Goal: Task Accomplishment & Management: Manage account settings

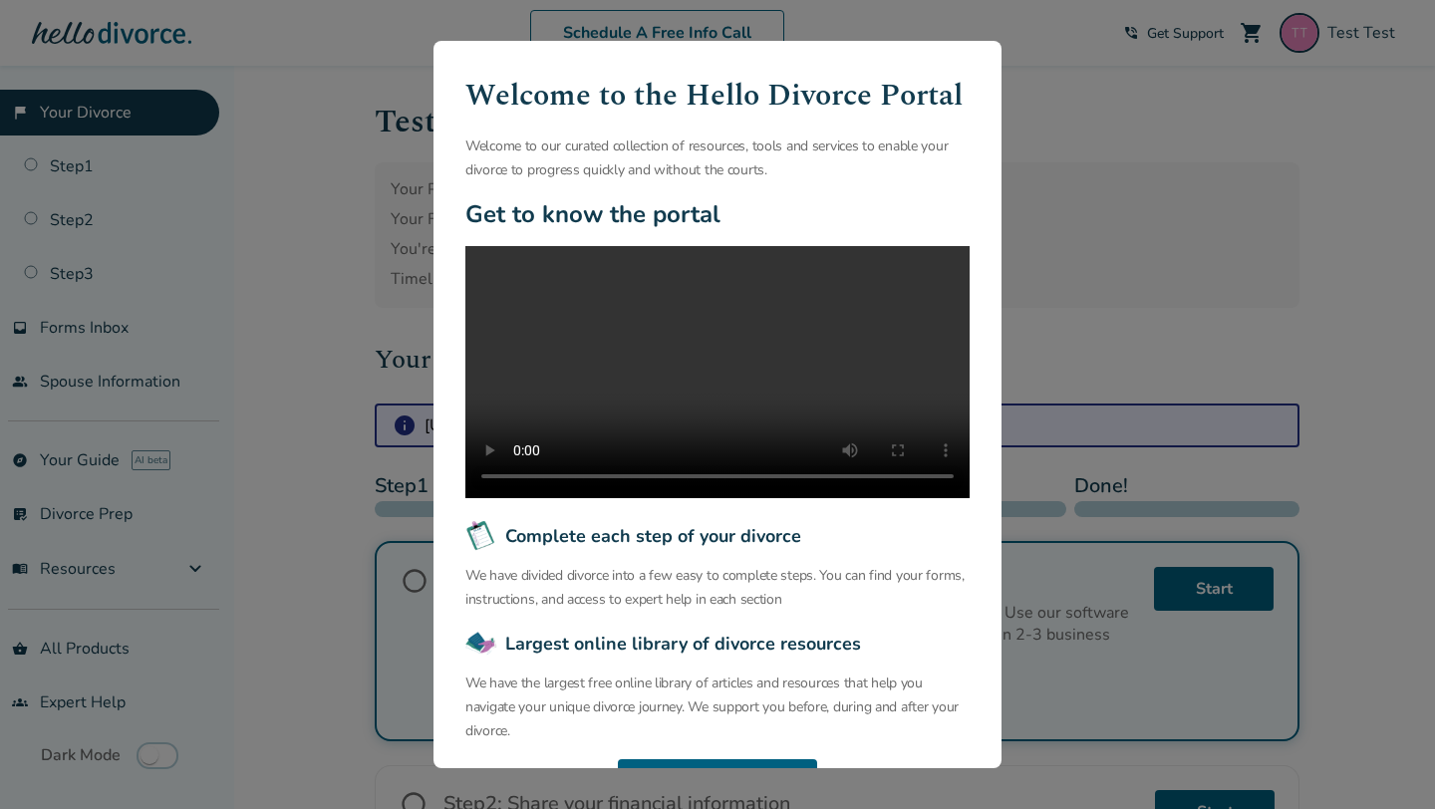
click at [422, 315] on div "Welcome to the Hello Divorce Portal Welcome to our curated collection of resour…" at bounding box center [717, 404] width 1435 height 809
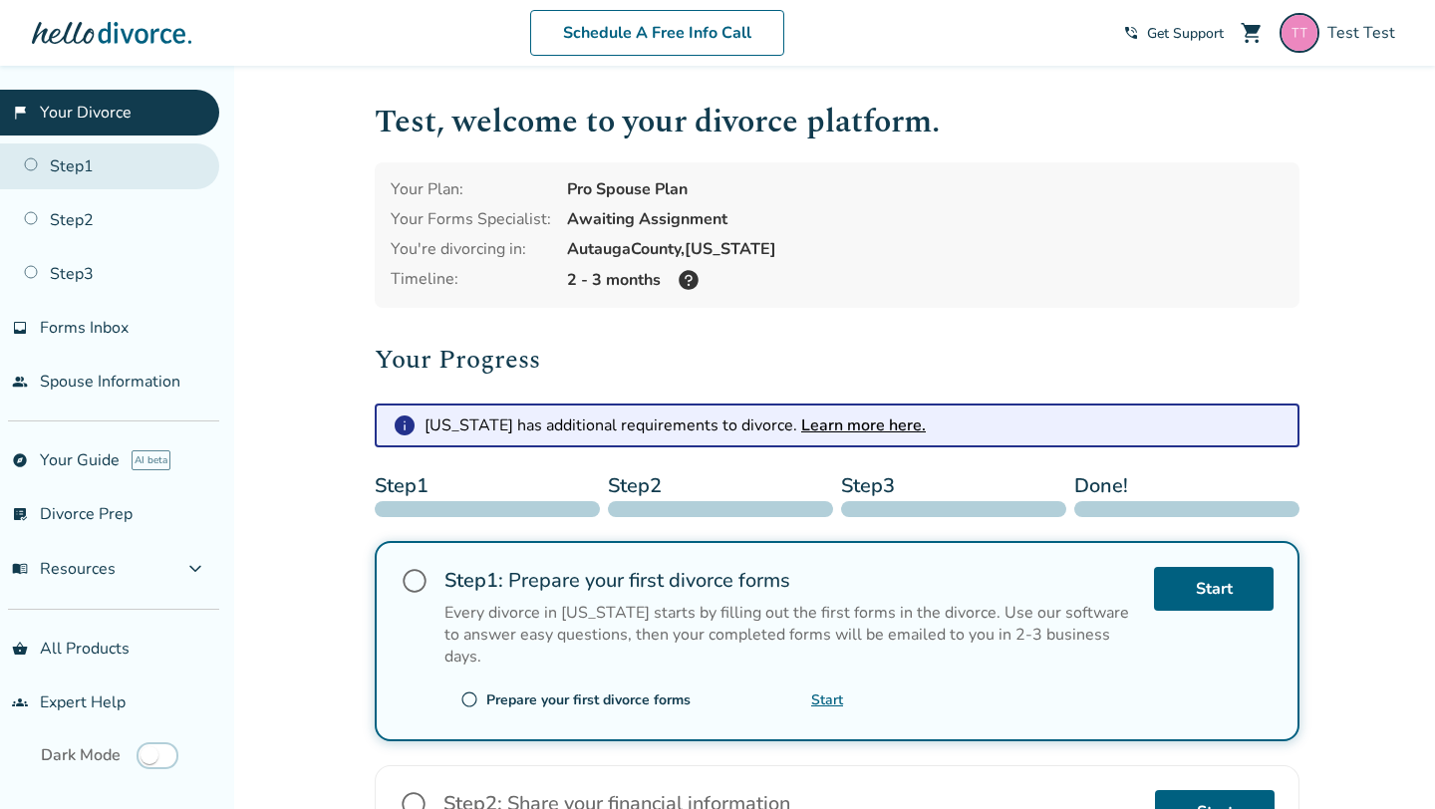
click at [82, 174] on link "Step 1" at bounding box center [109, 166] width 219 height 46
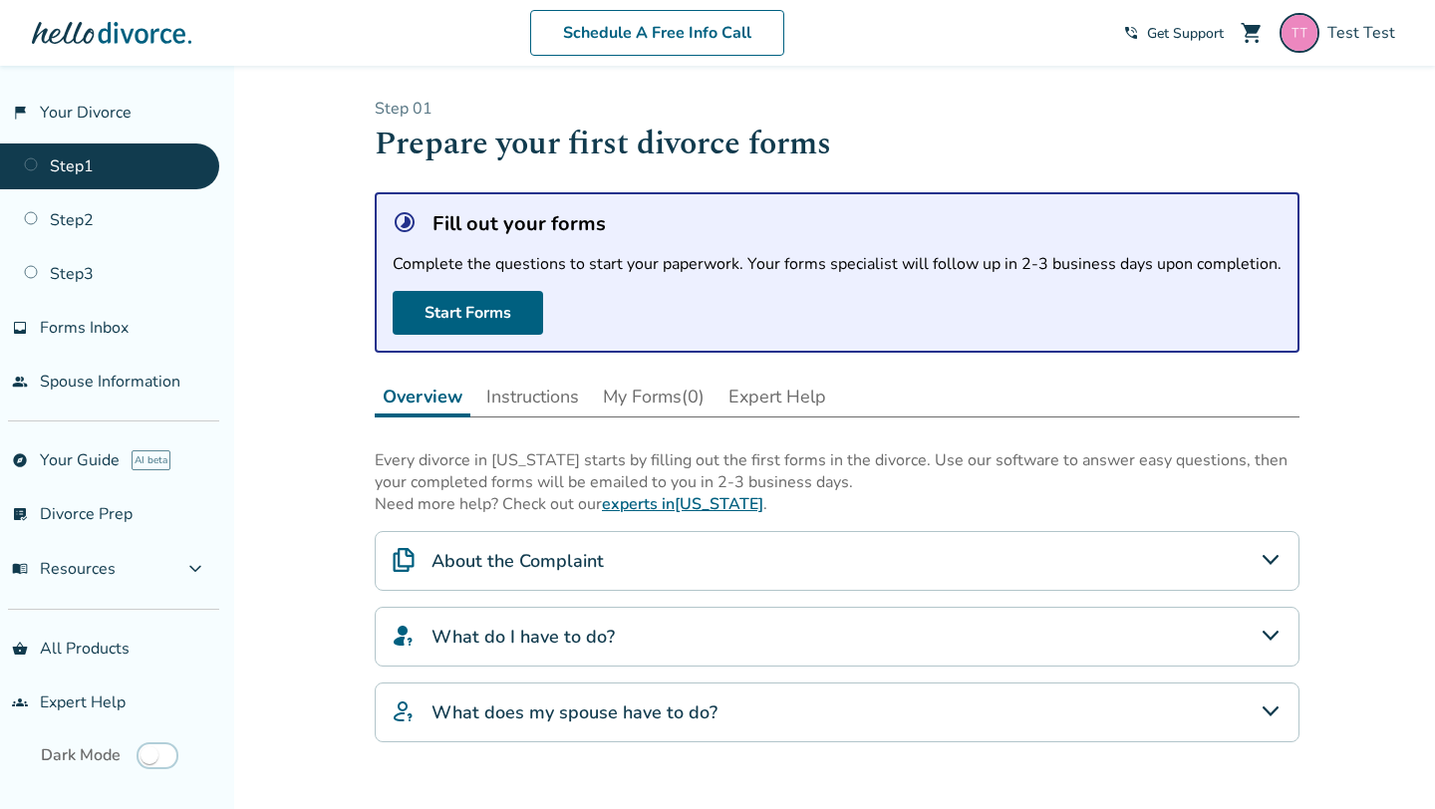
click at [566, 391] on button "Instructions" at bounding box center [532, 397] width 109 height 40
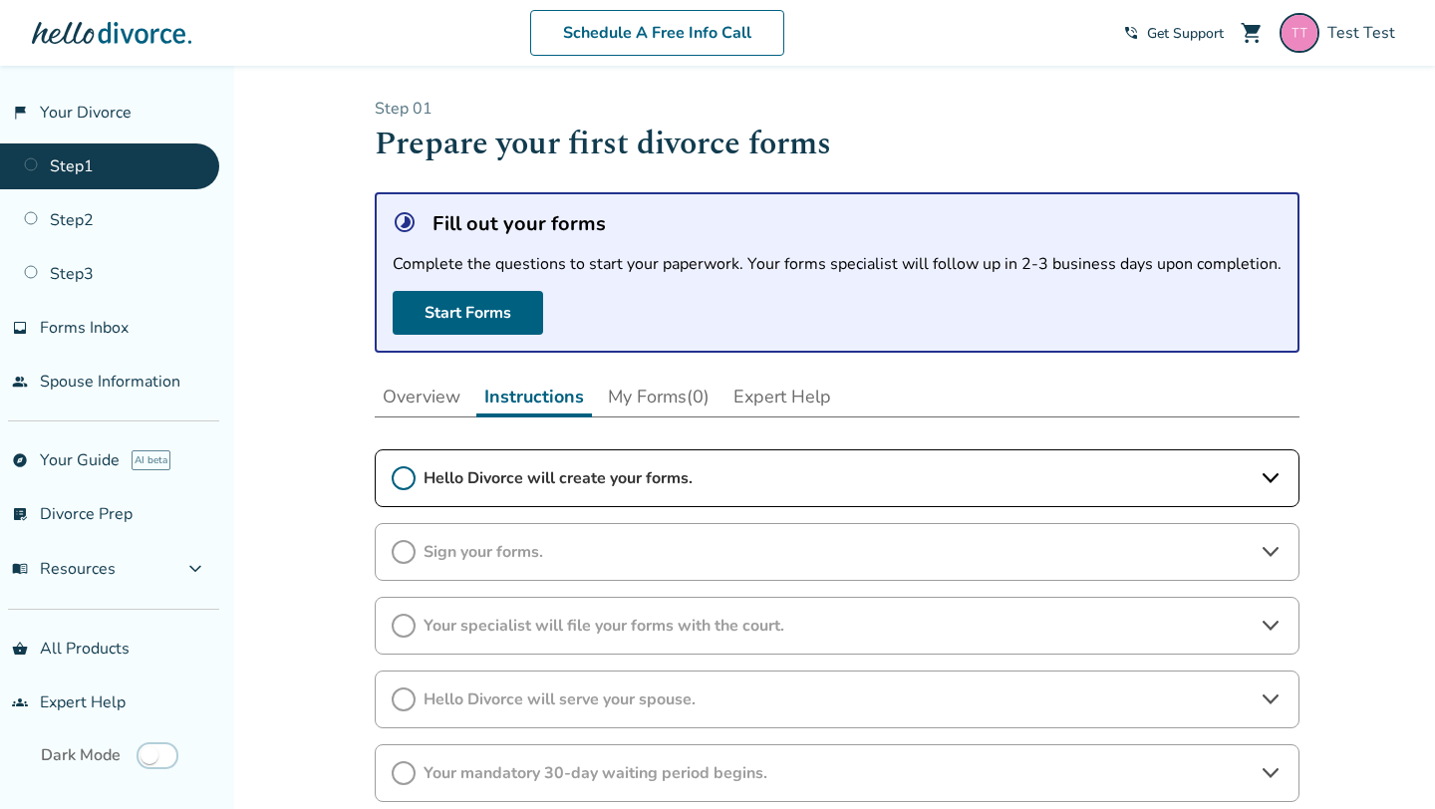
click at [424, 405] on button "Overview" at bounding box center [422, 397] width 94 height 40
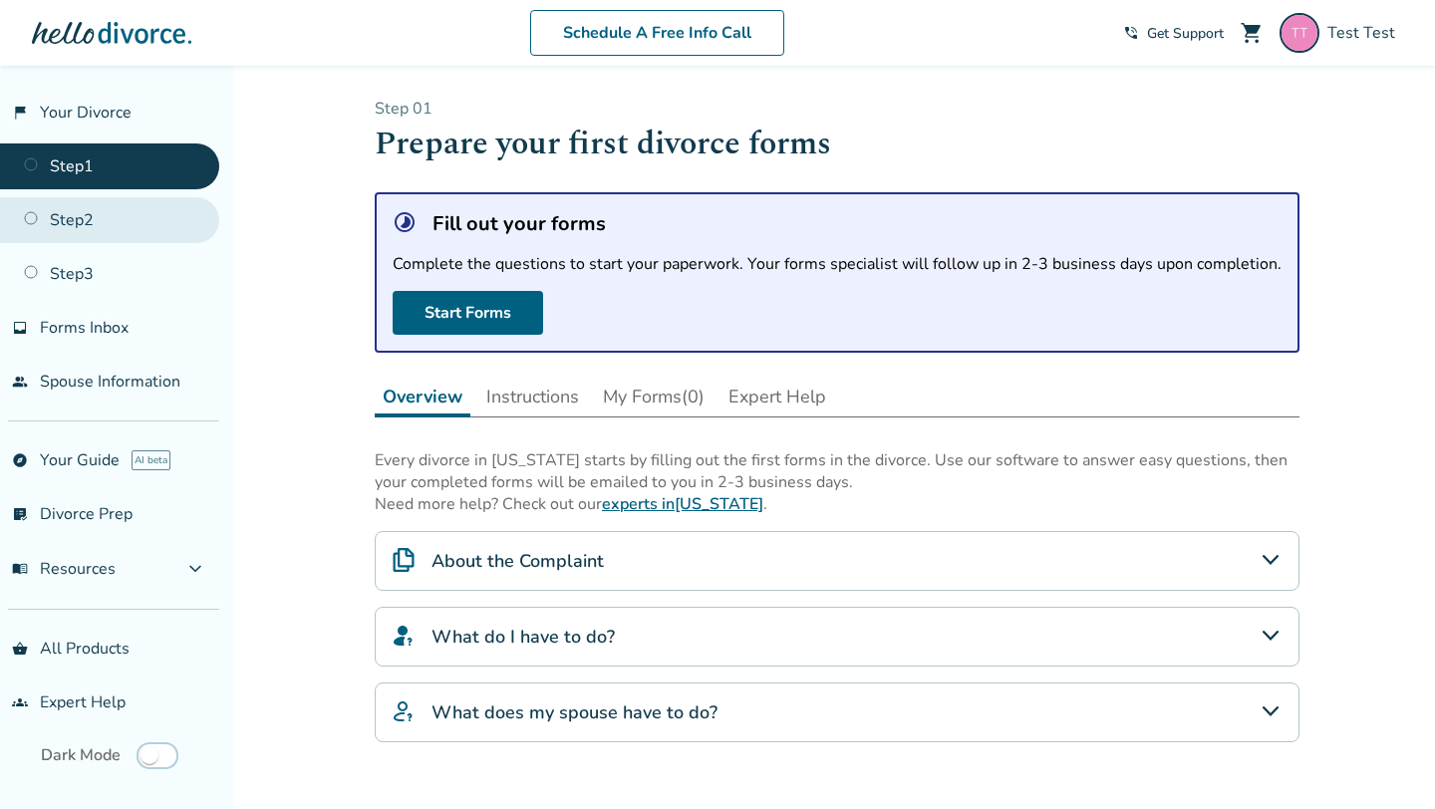
click at [94, 229] on link "Step 2" at bounding box center [109, 220] width 219 height 46
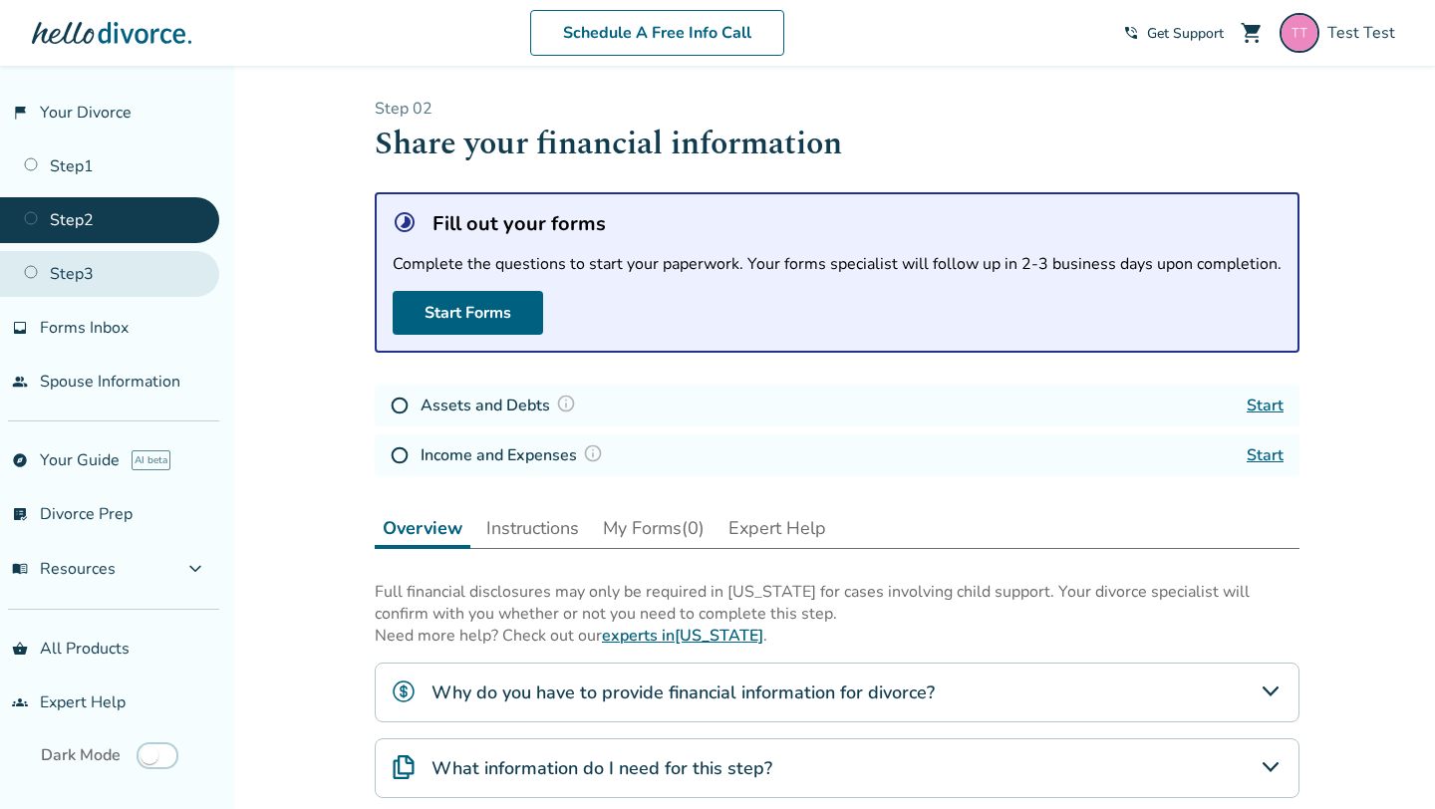
click at [147, 276] on link "Step 3" at bounding box center [109, 274] width 219 height 46
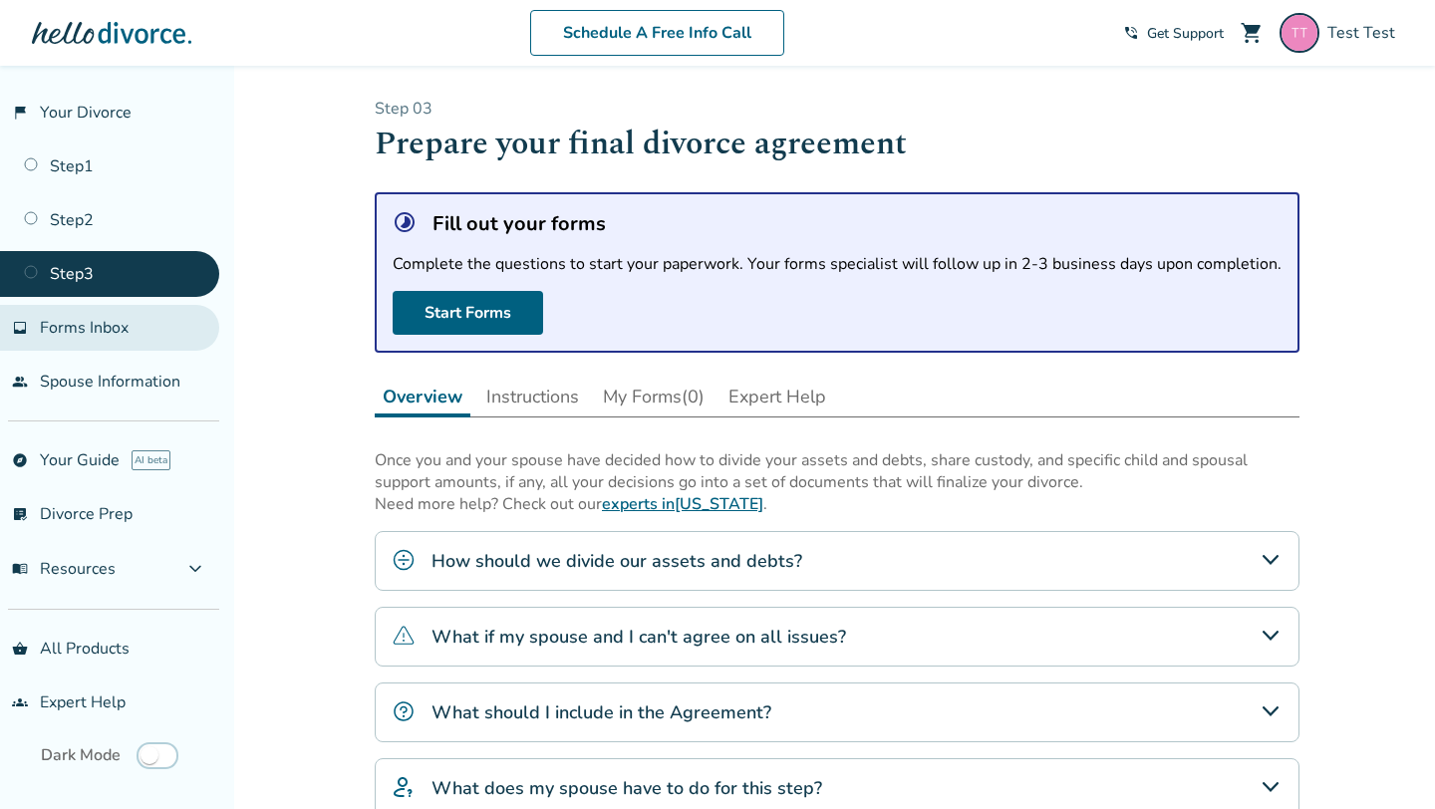
click at [140, 317] on link "inbox Forms Inbox" at bounding box center [109, 328] width 219 height 46
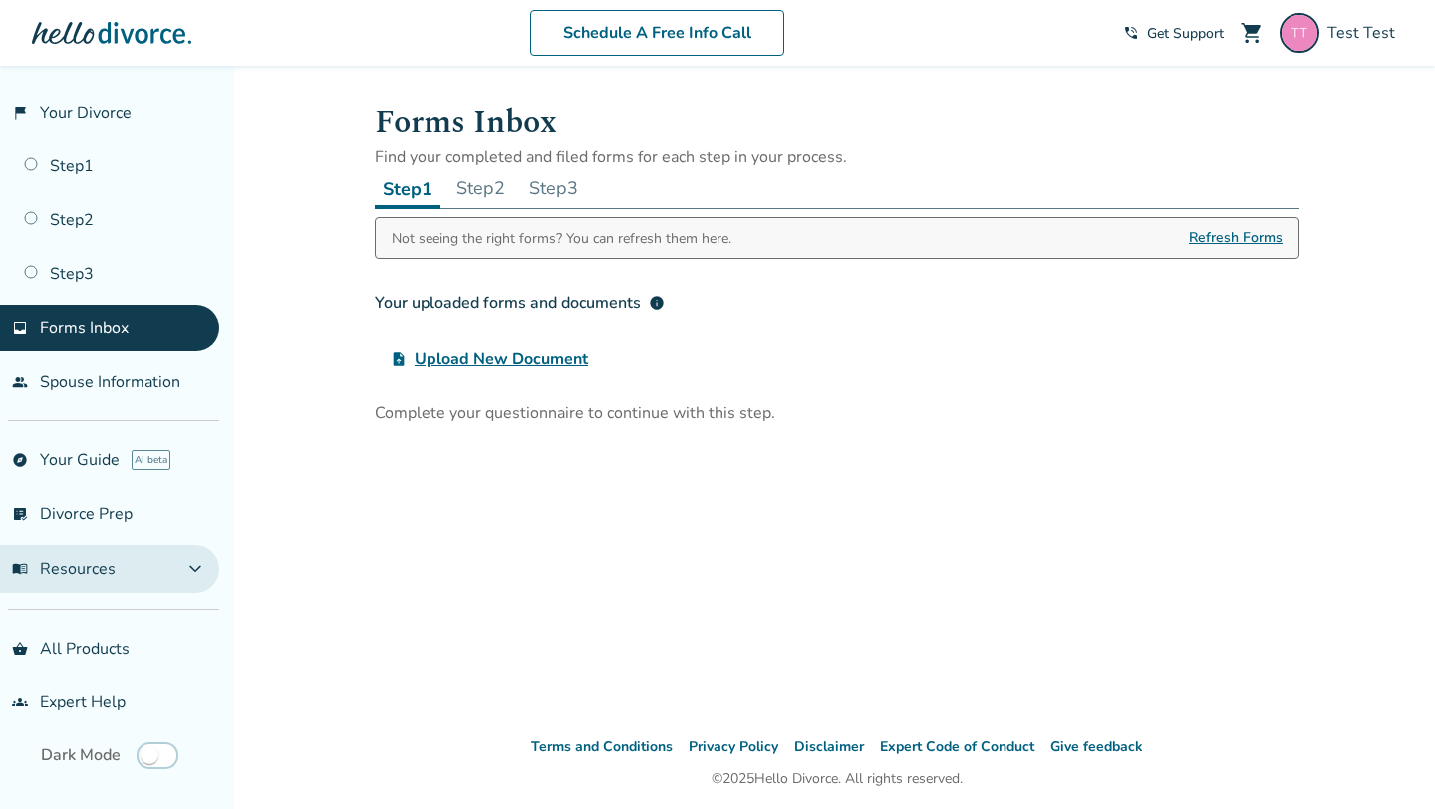
click at [197, 577] on span "expand_more" at bounding box center [195, 569] width 24 height 24
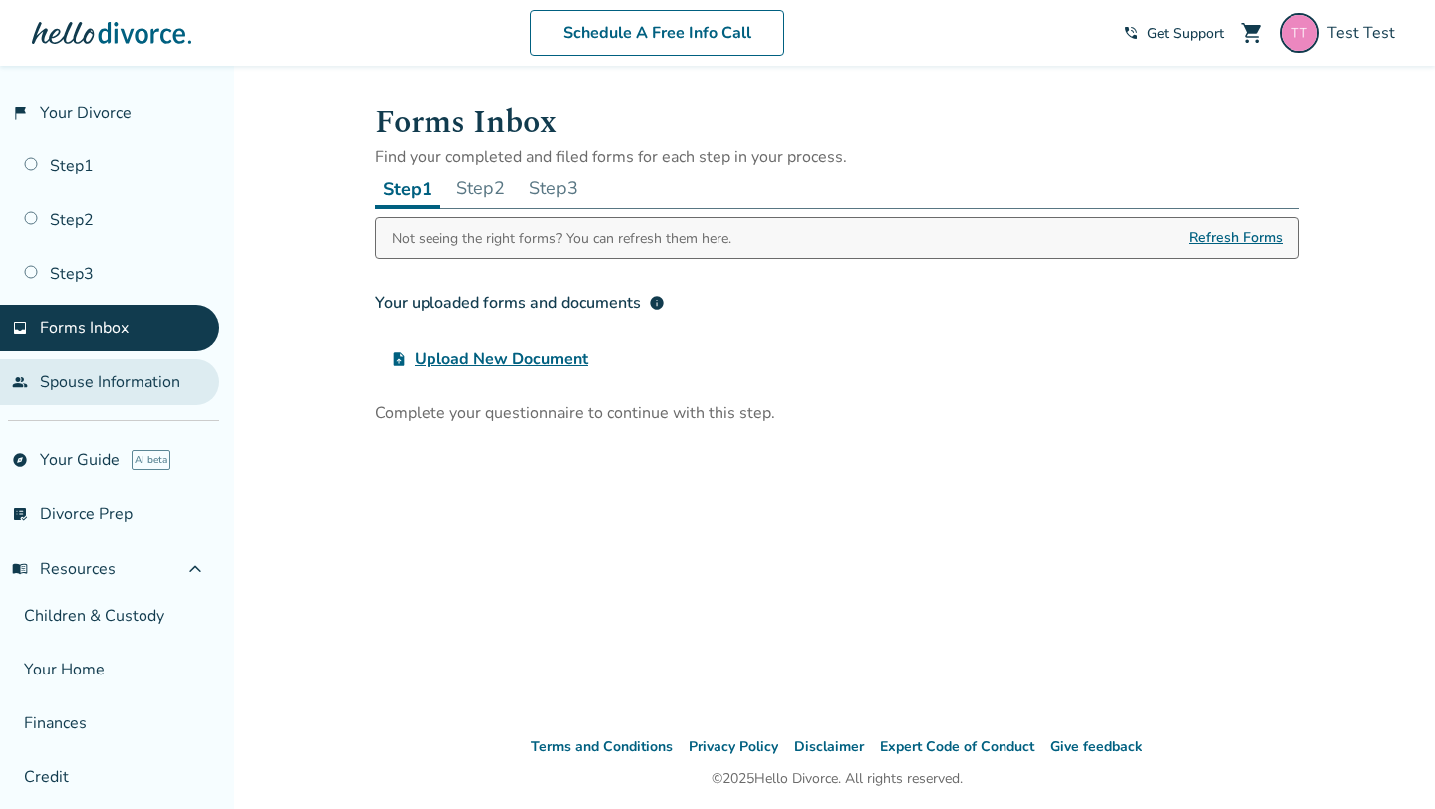
click at [115, 366] on link "people Spouse Information" at bounding box center [109, 382] width 219 height 46
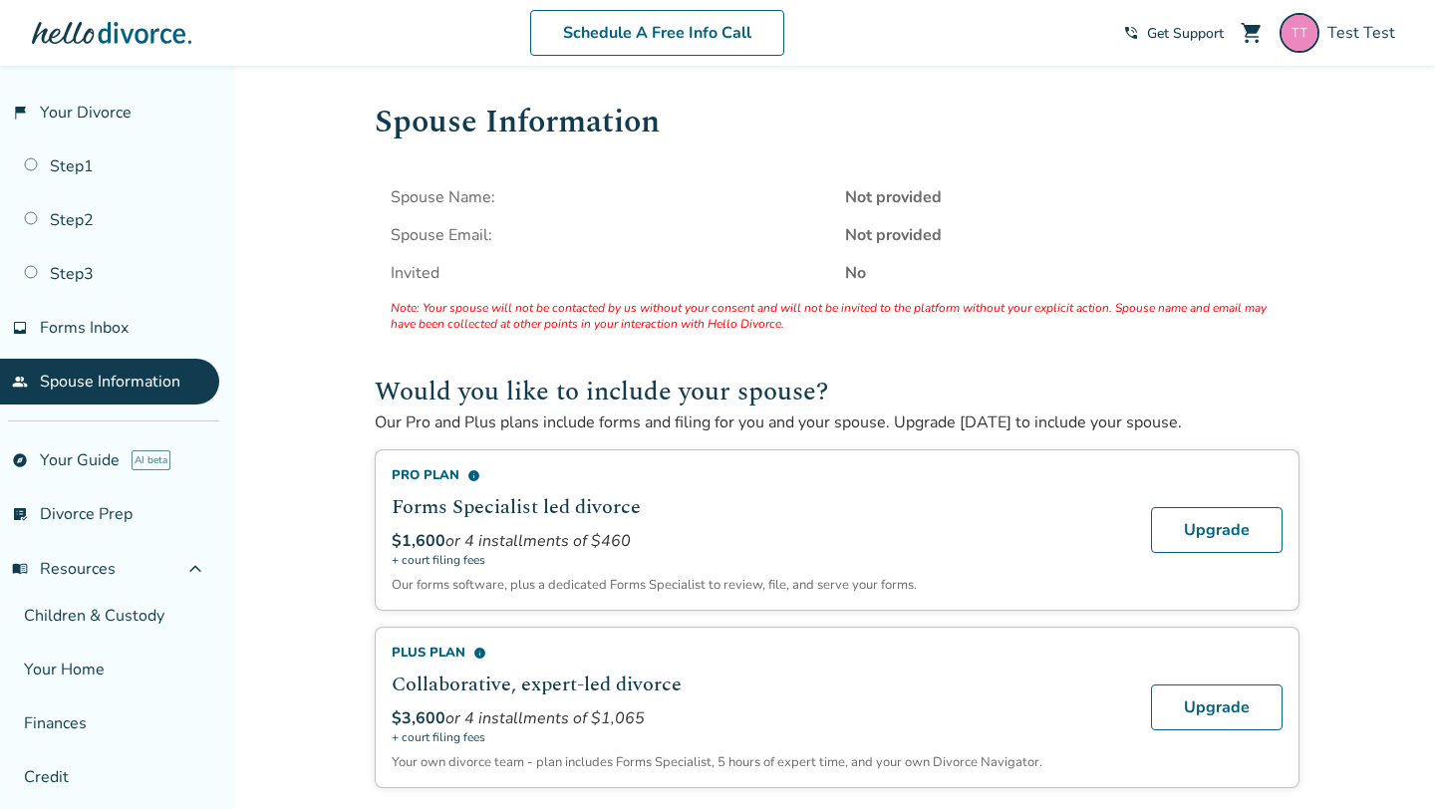
click at [115, 365] on link "people Spouse Information" at bounding box center [109, 382] width 219 height 46
click at [87, 467] on link "explore Your Guide AI beta" at bounding box center [109, 460] width 219 height 46
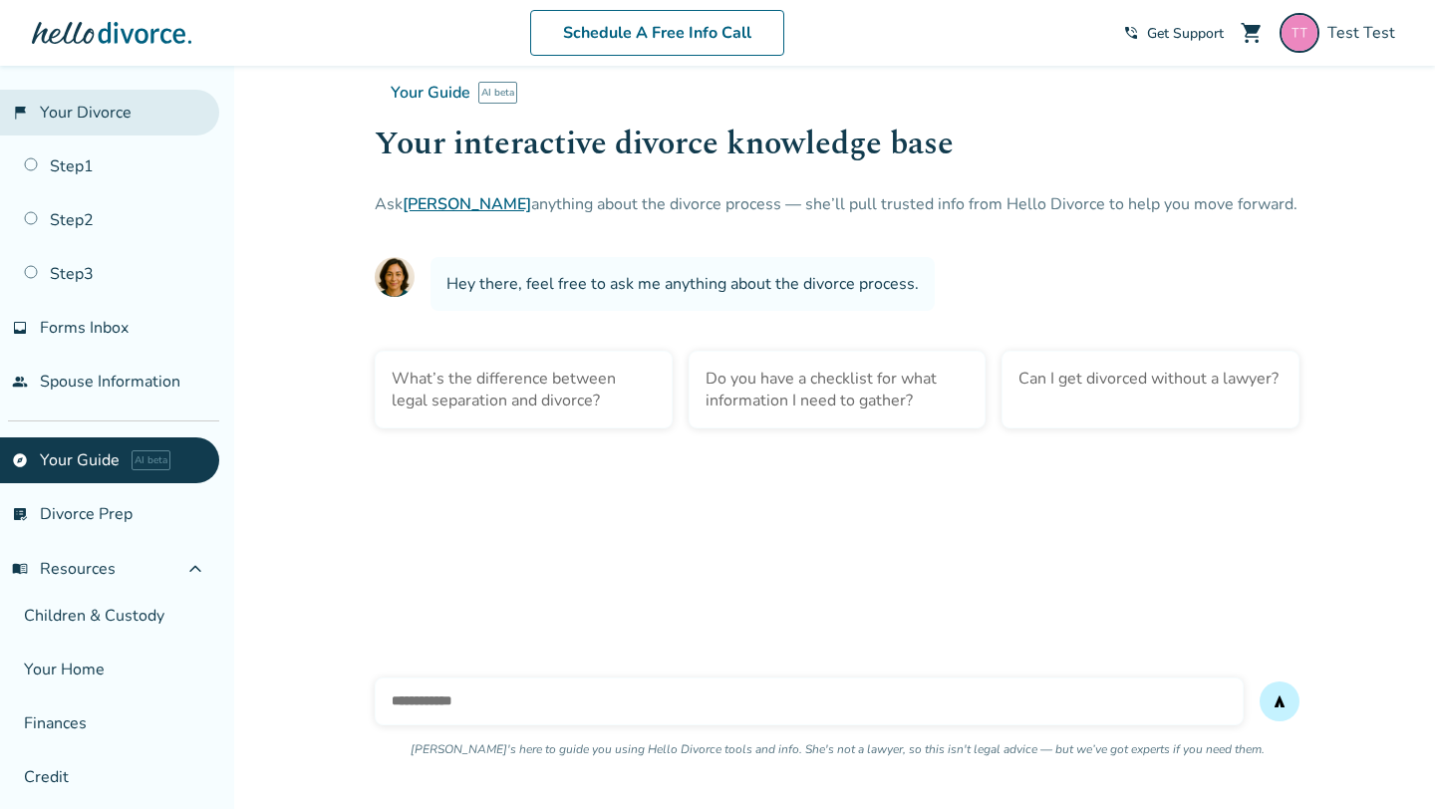
click at [105, 111] on link "flag_2 Your Divorce" at bounding box center [109, 113] width 219 height 46
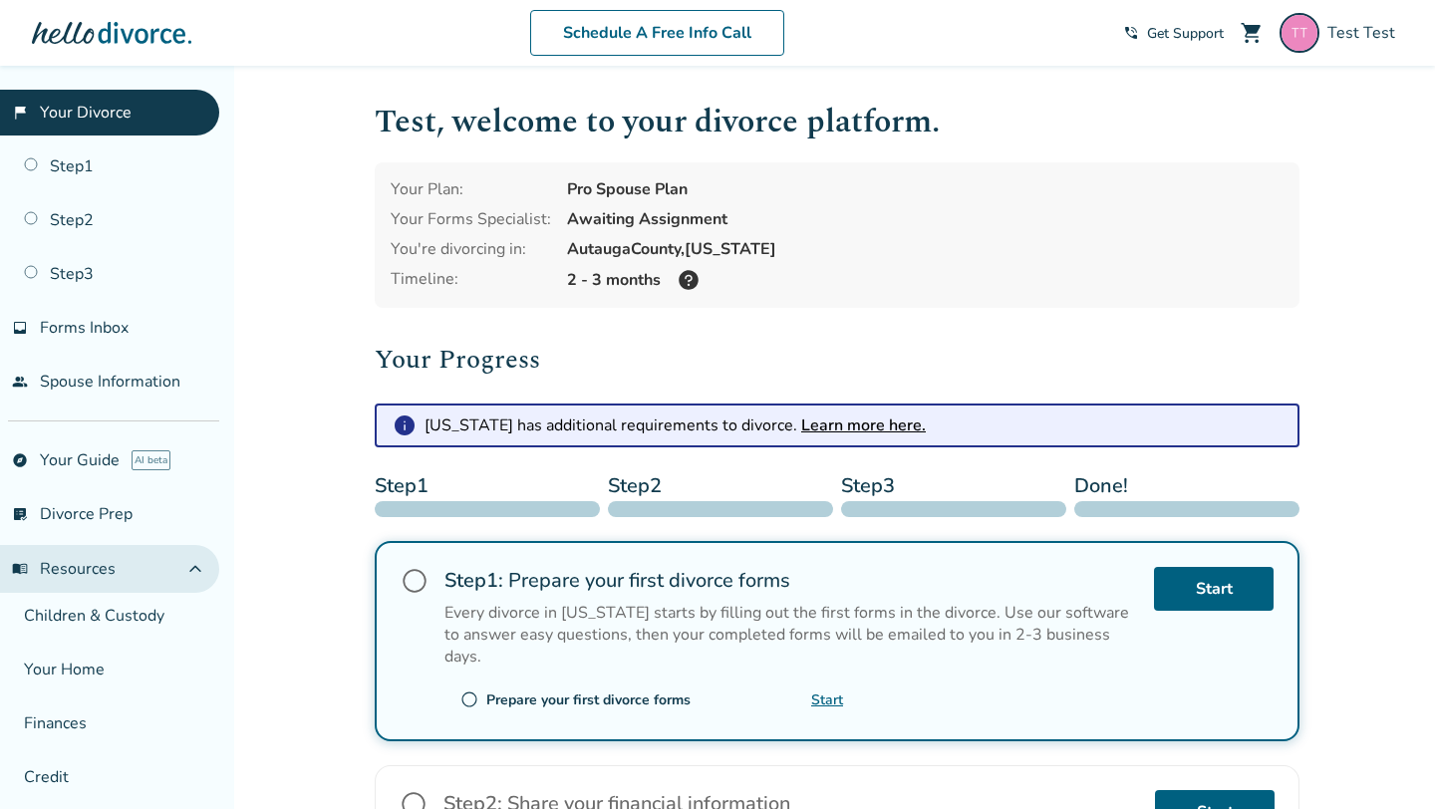
click at [203, 565] on span "expand_less" at bounding box center [195, 569] width 24 height 24
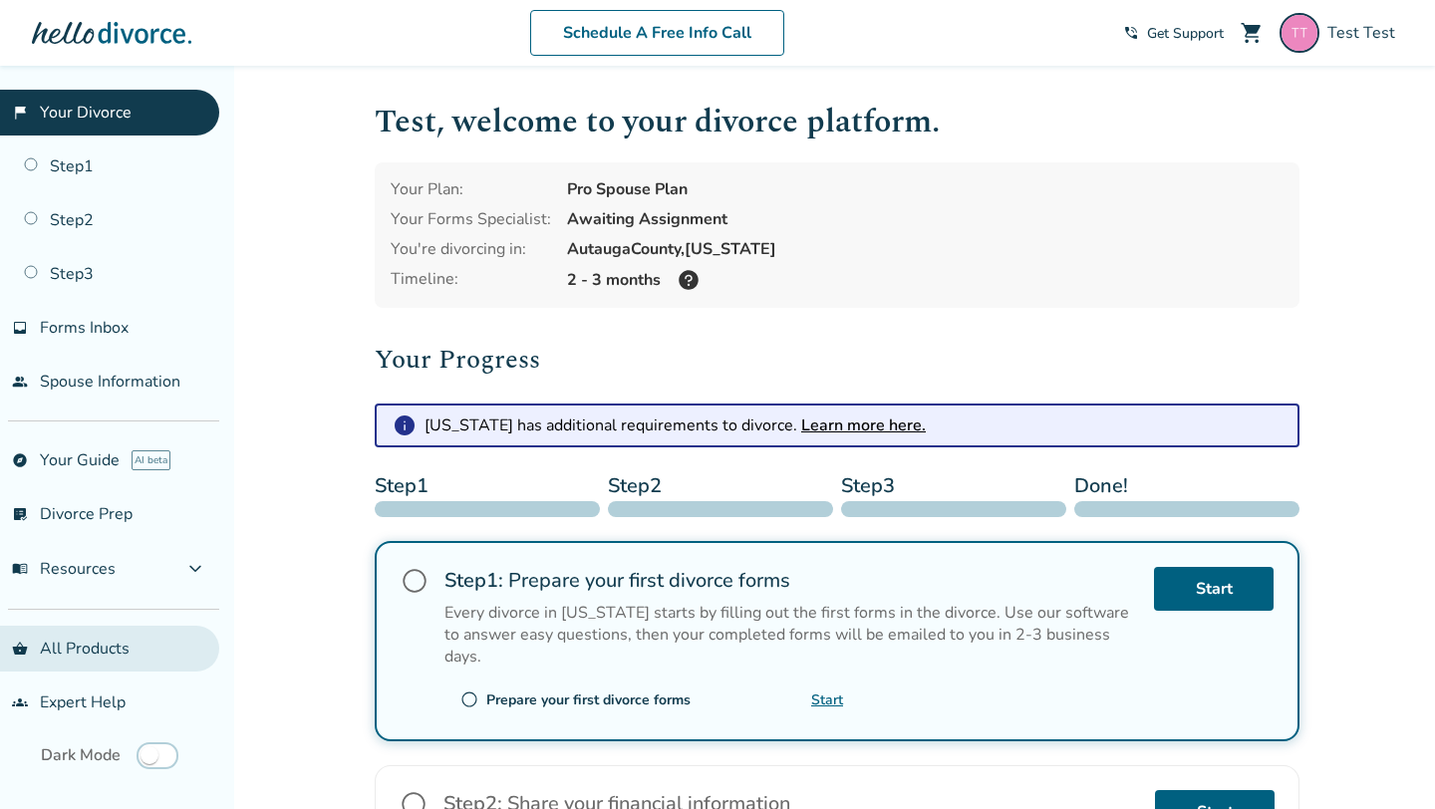
click at [111, 628] on link "shopping_basket All Products" at bounding box center [109, 649] width 219 height 46
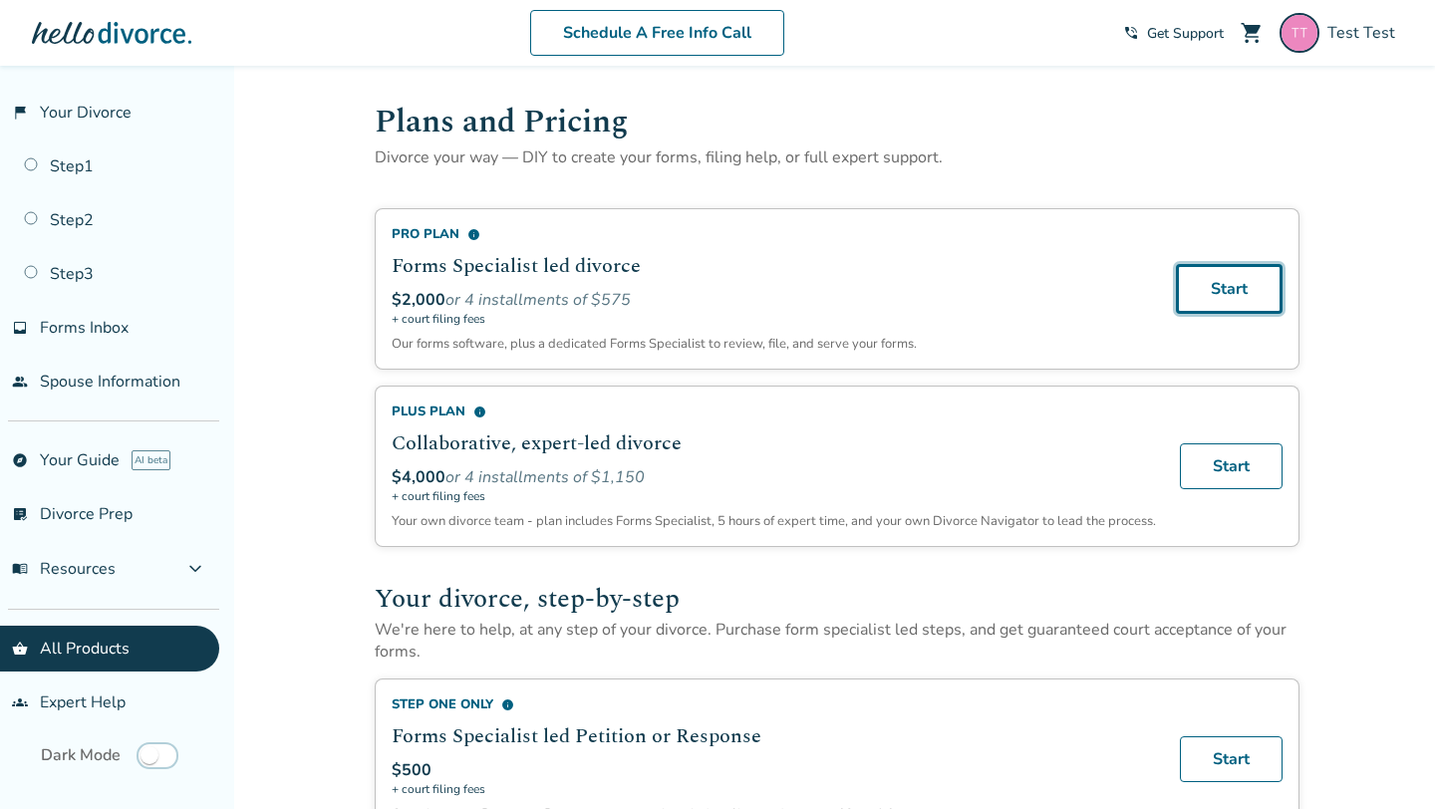
click at [1233, 278] on link "Start" at bounding box center [1229, 289] width 107 height 50
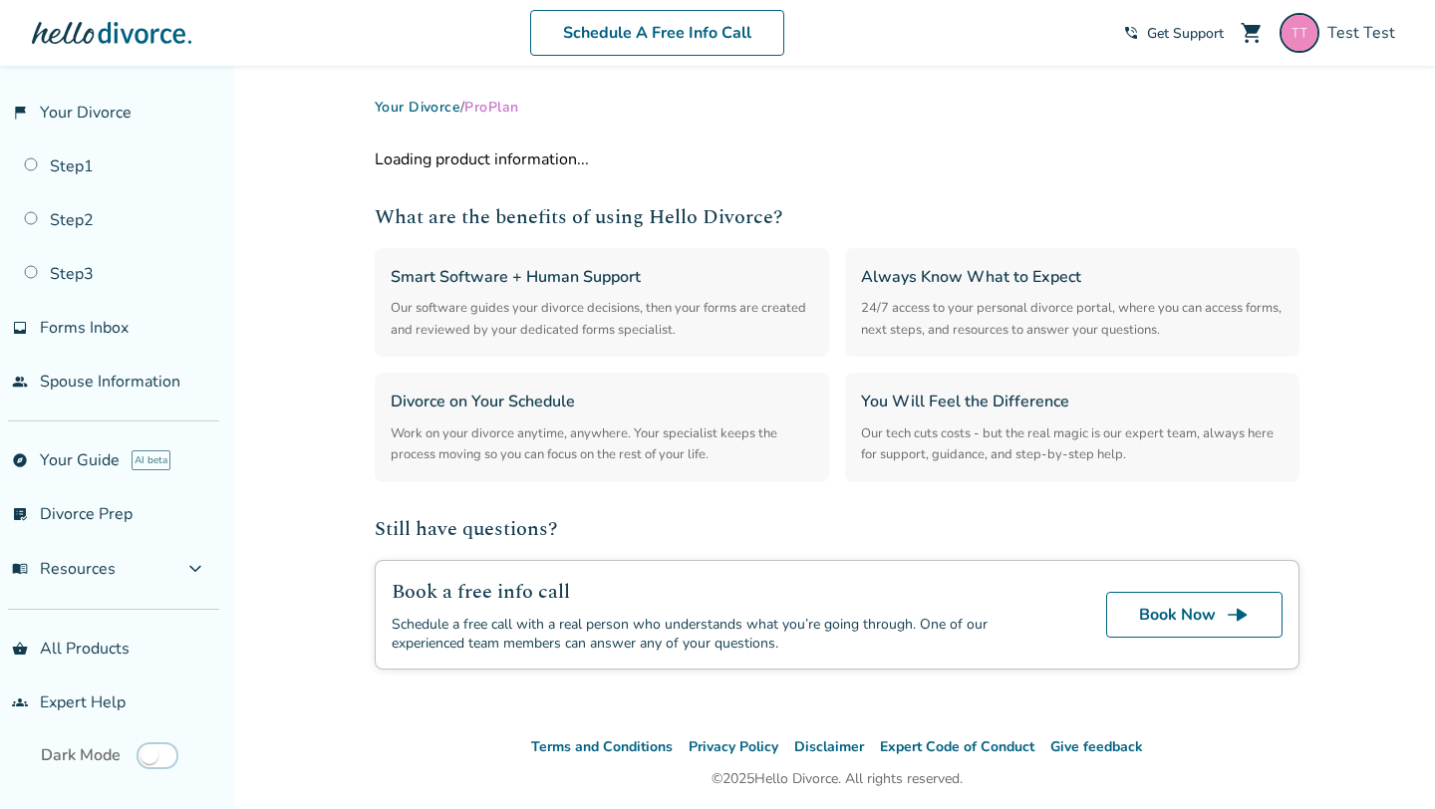
select select "**"
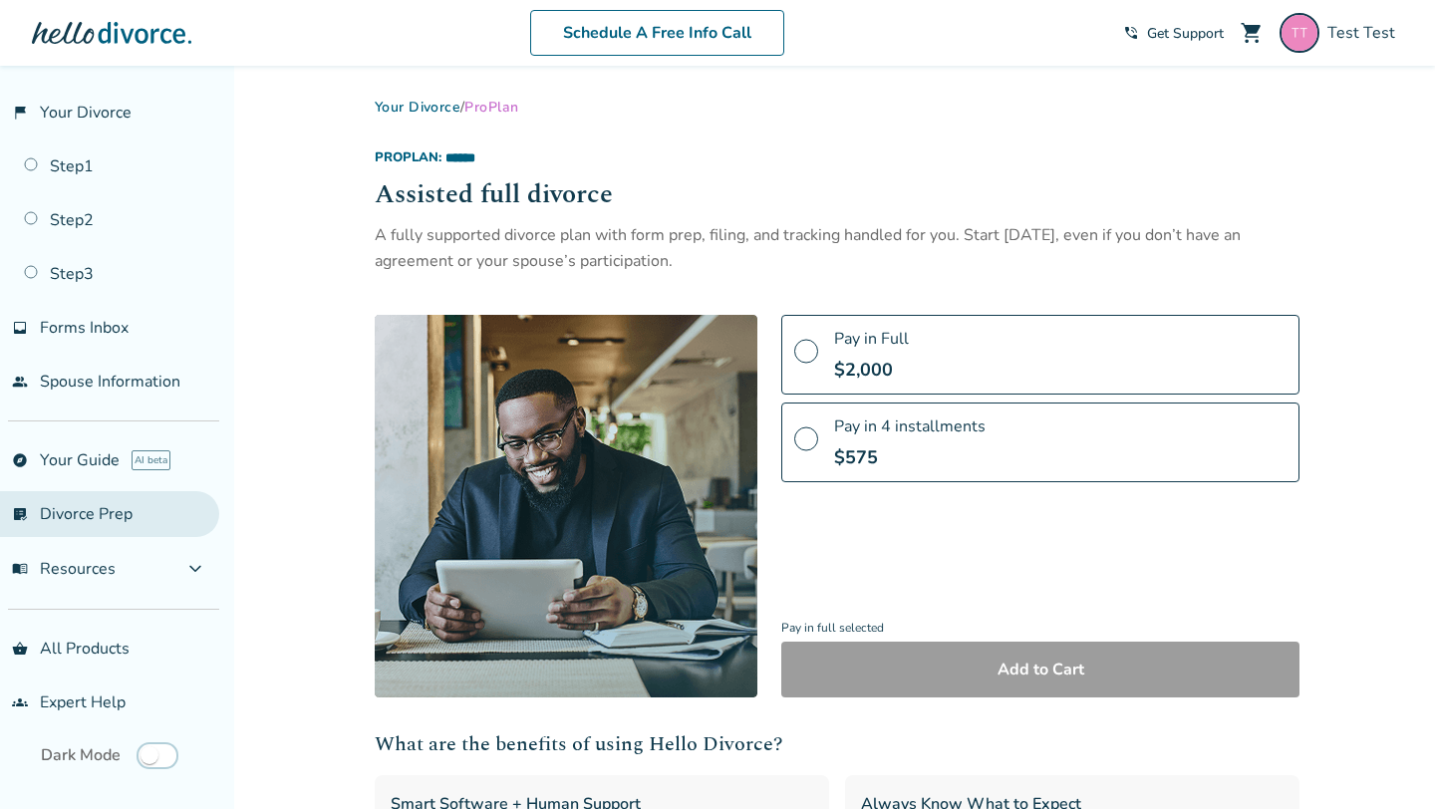
click at [74, 499] on link "list_alt_check Divorce Prep" at bounding box center [109, 514] width 219 height 46
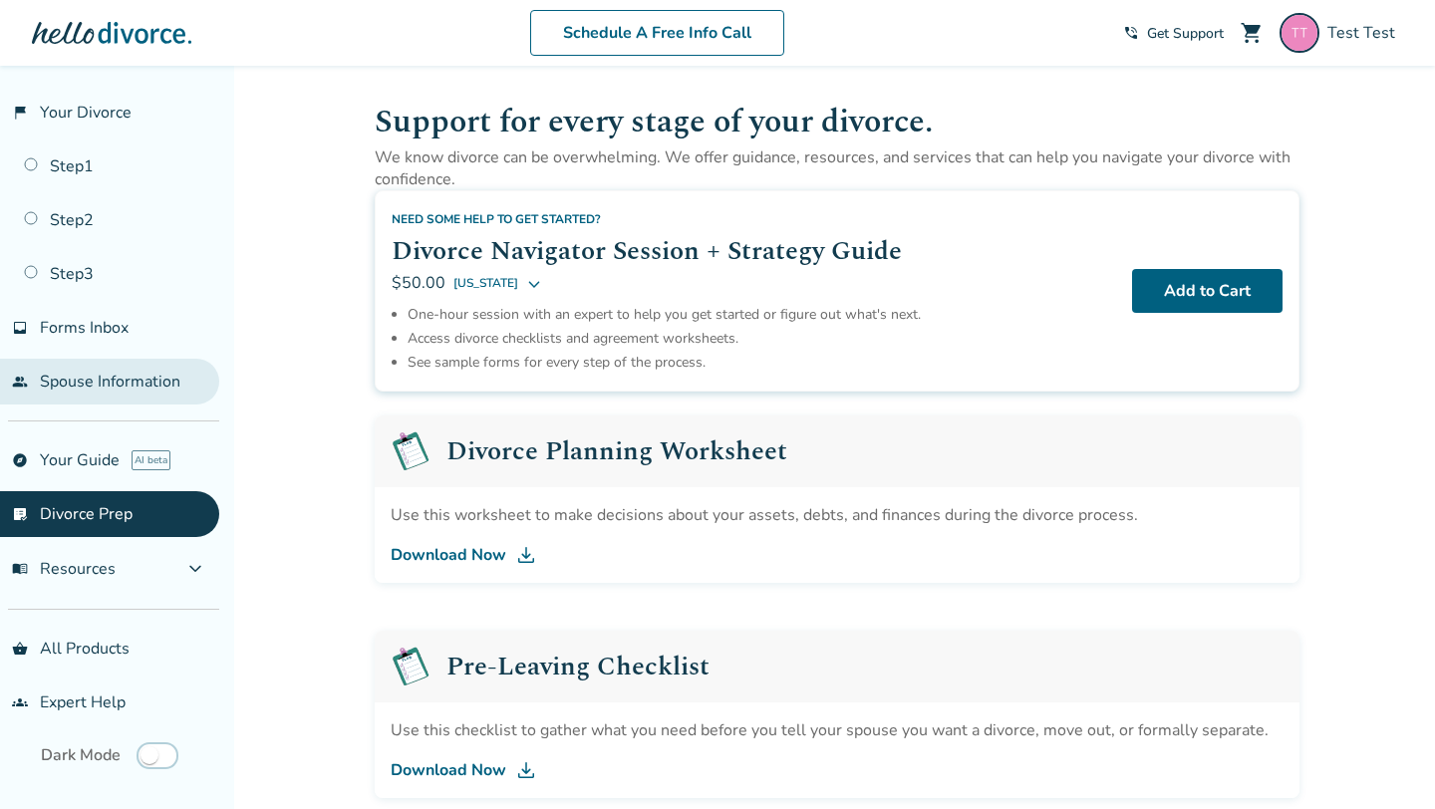
click at [92, 367] on link "people Spouse Information" at bounding box center [109, 382] width 219 height 46
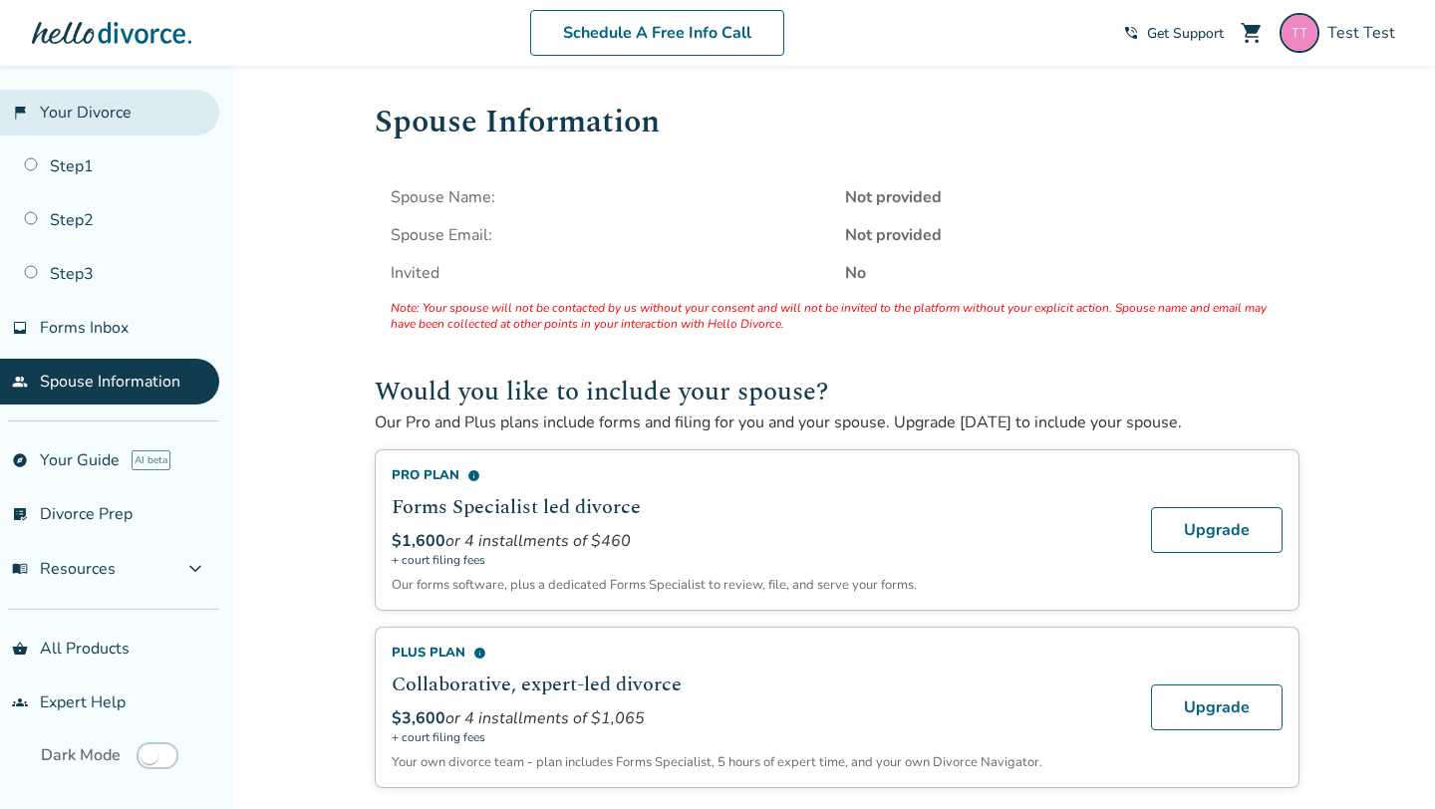
click at [101, 129] on link "flag_2 Your Divorce" at bounding box center [109, 113] width 219 height 46
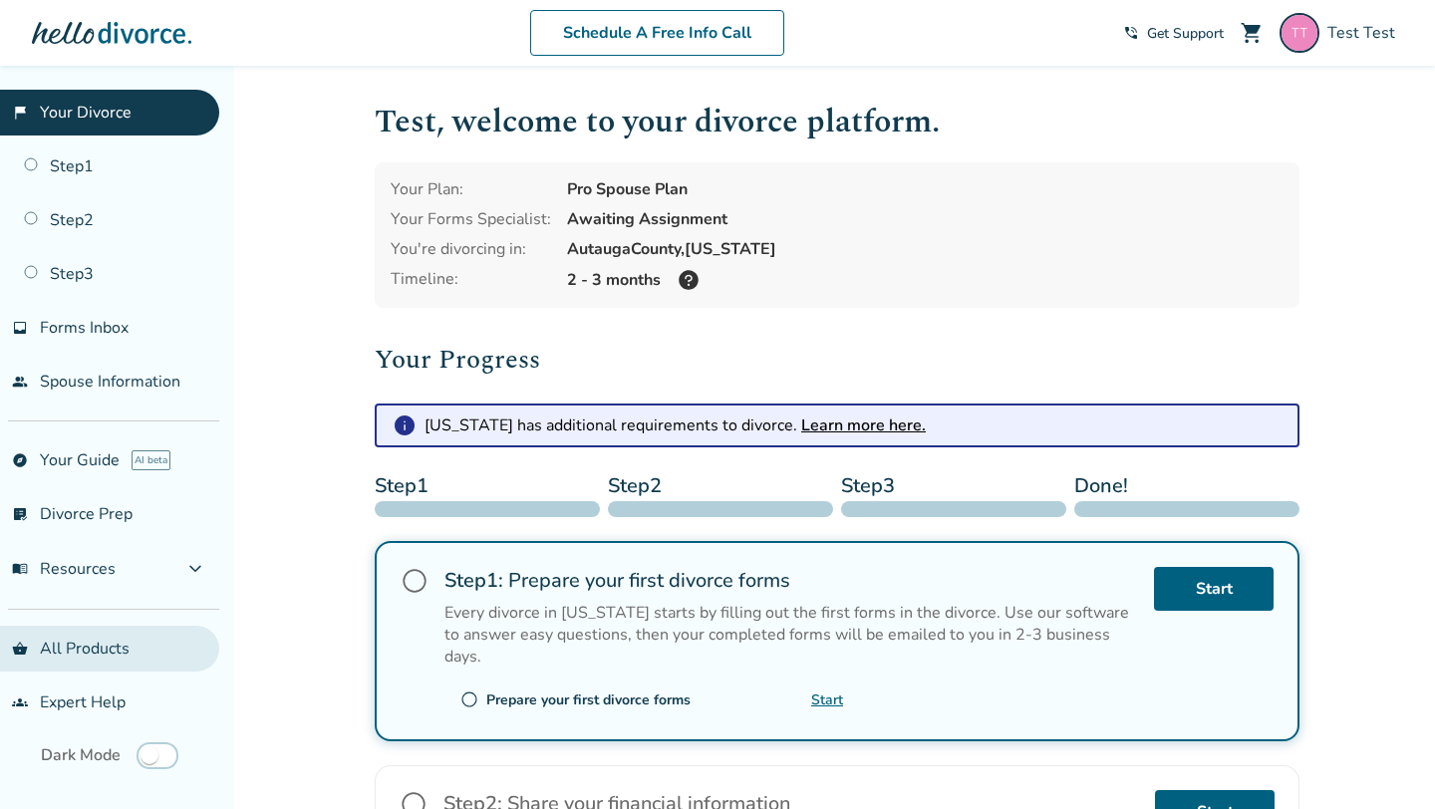
click at [17, 641] on span "shopping_basket" at bounding box center [20, 649] width 16 height 16
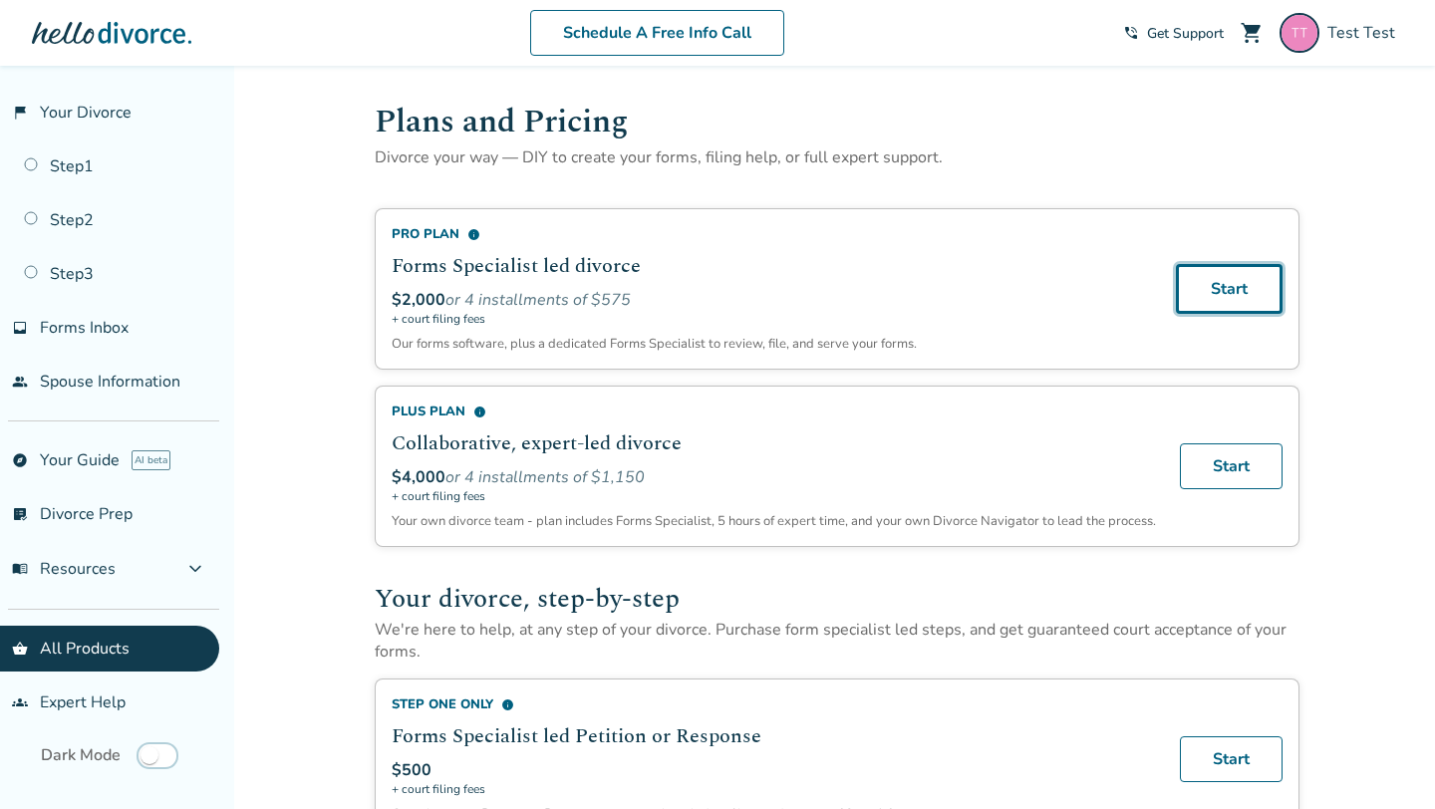
click at [1226, 305] on link "Start" at bounding box center [1229, 289] width 107 height 50
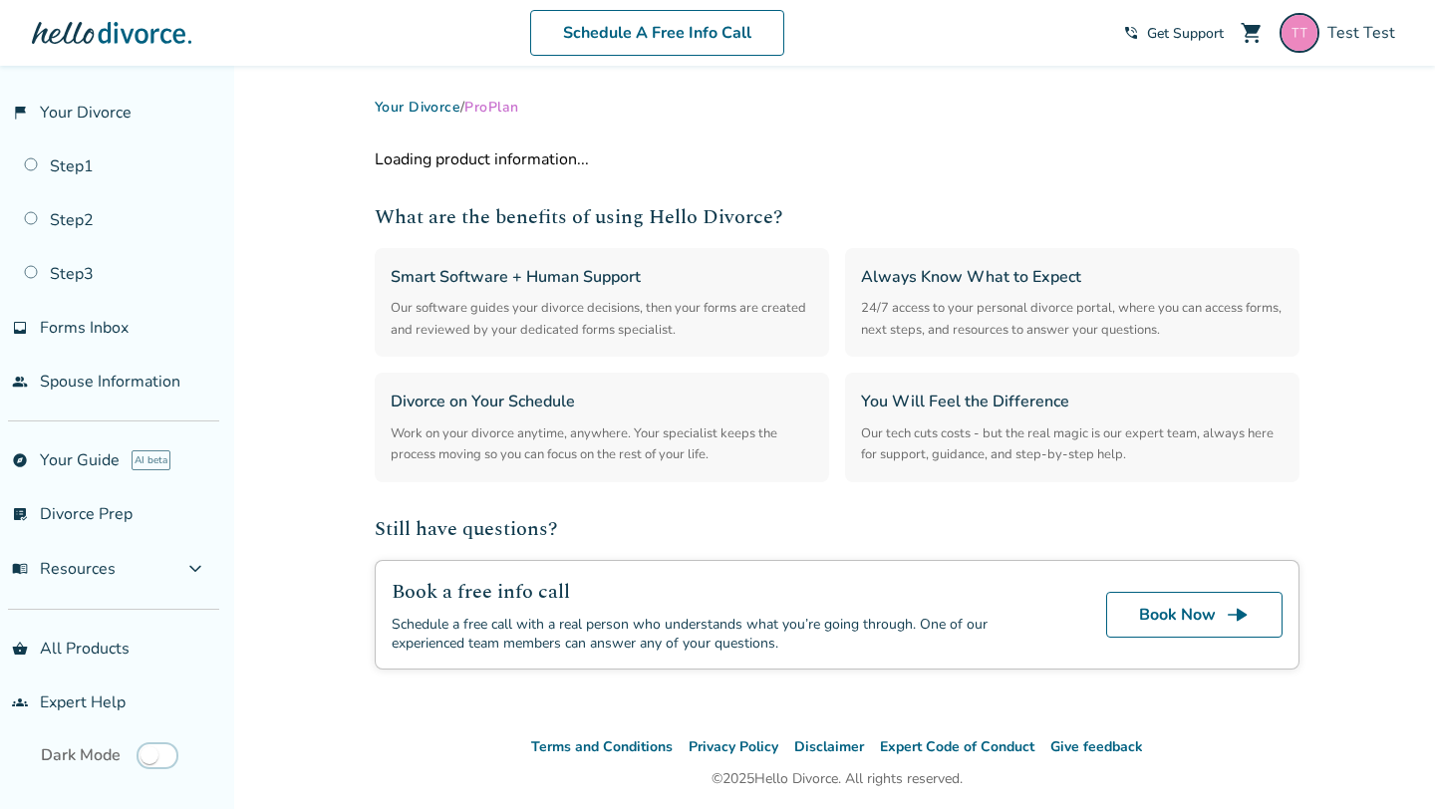
select select "**"
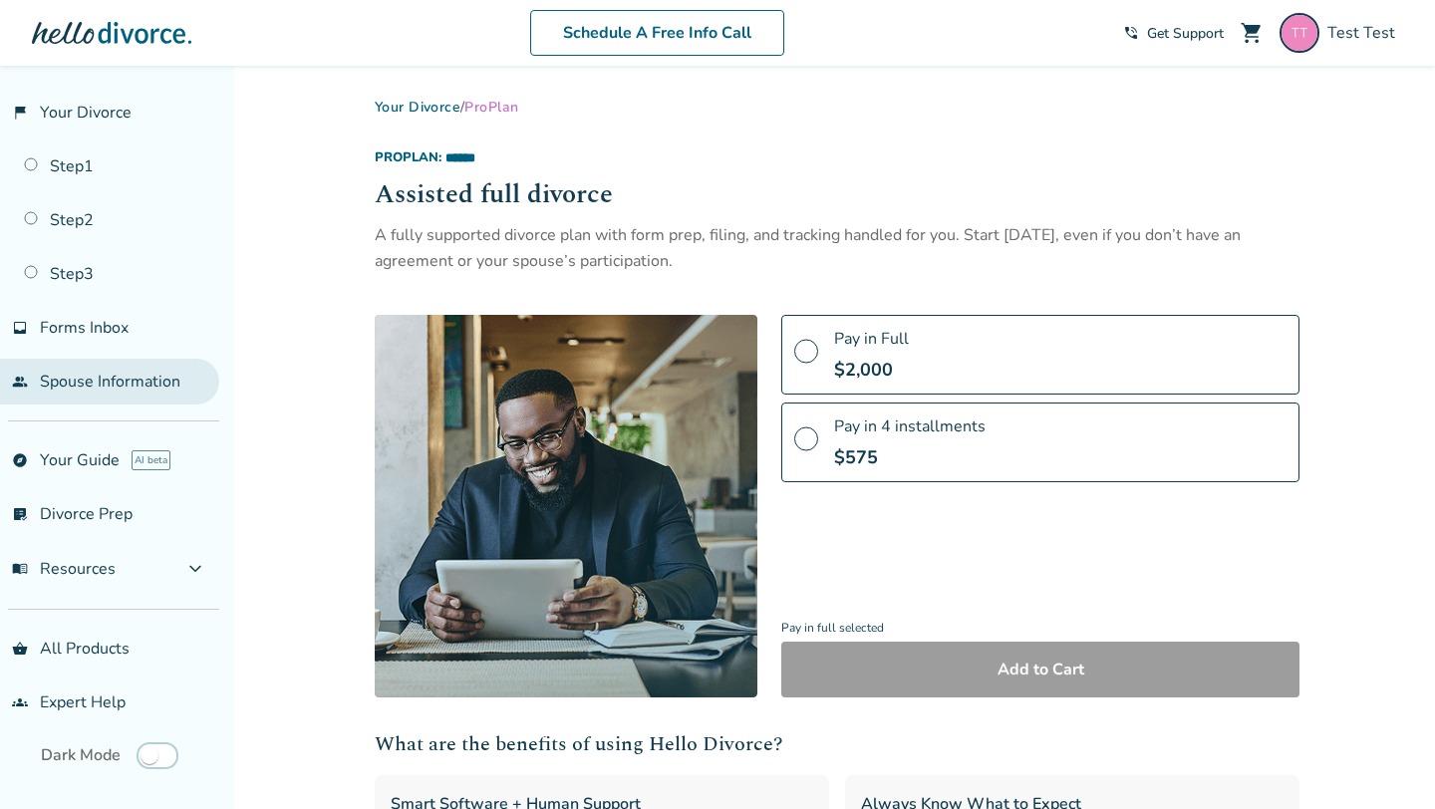
click at [101, 389] on link "people Spouse Information" at bounding box center [109, 382] width 219 height 46
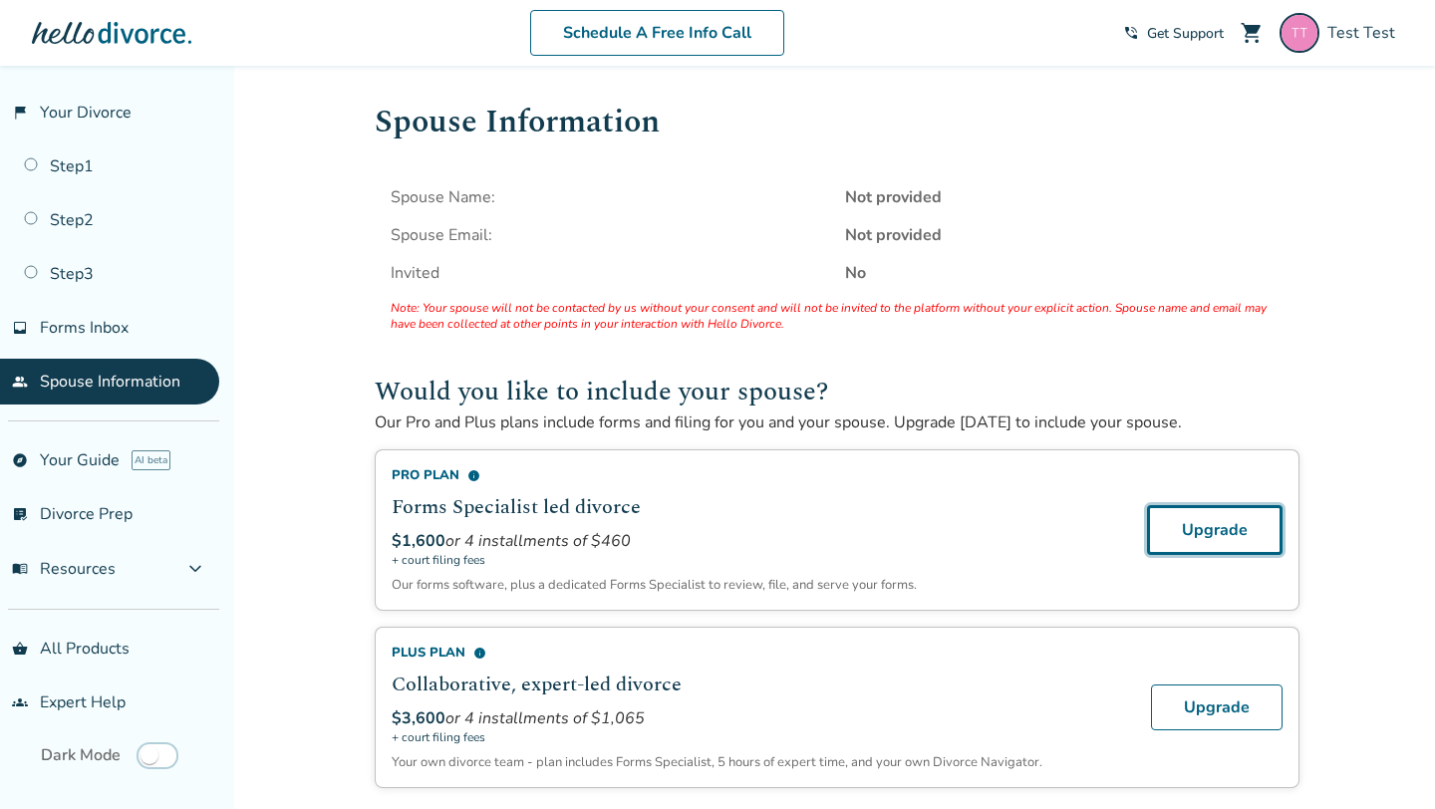
click at [1200, 524] on link "Upgrade" at bounding box center [1215, 530] width 136 height 50
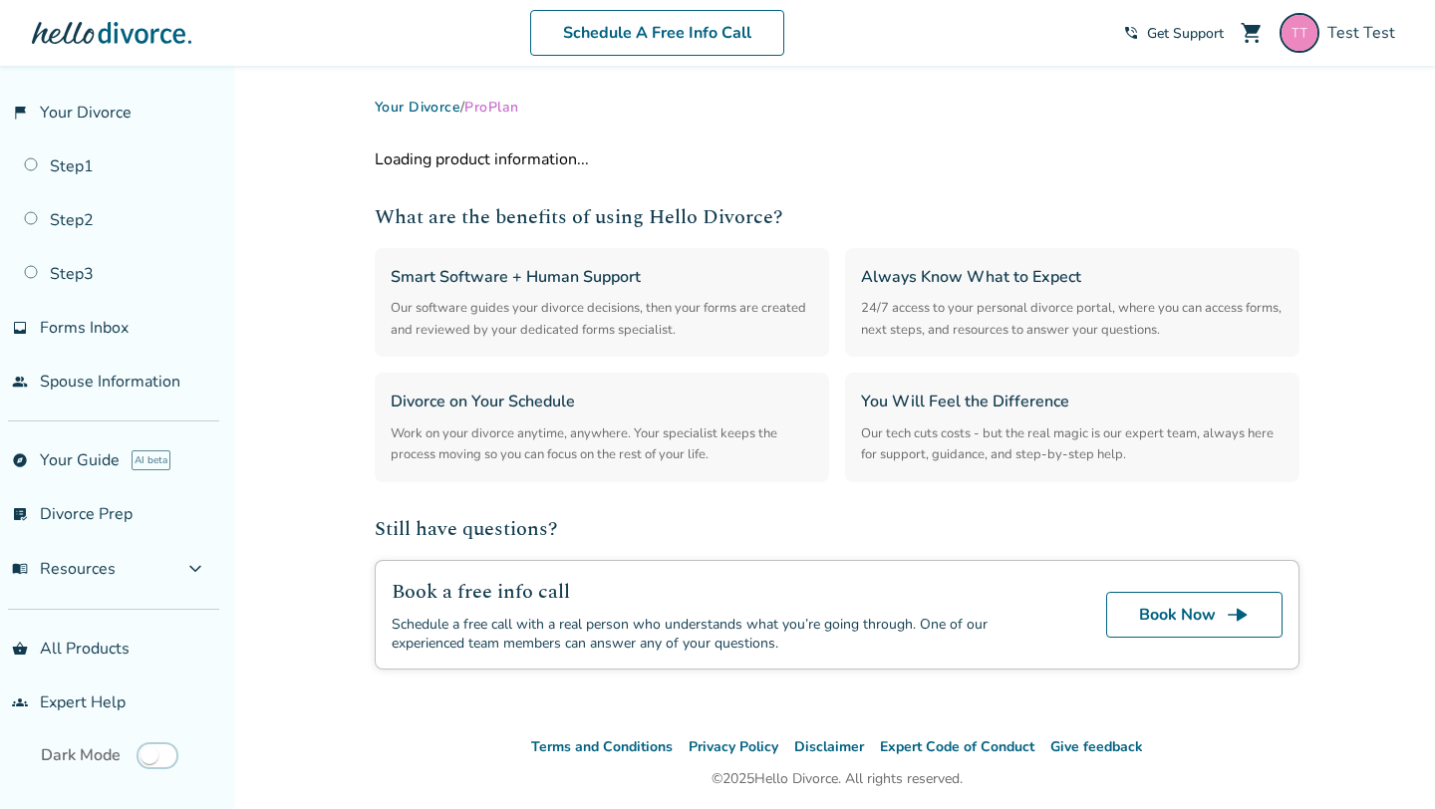
select select "**"
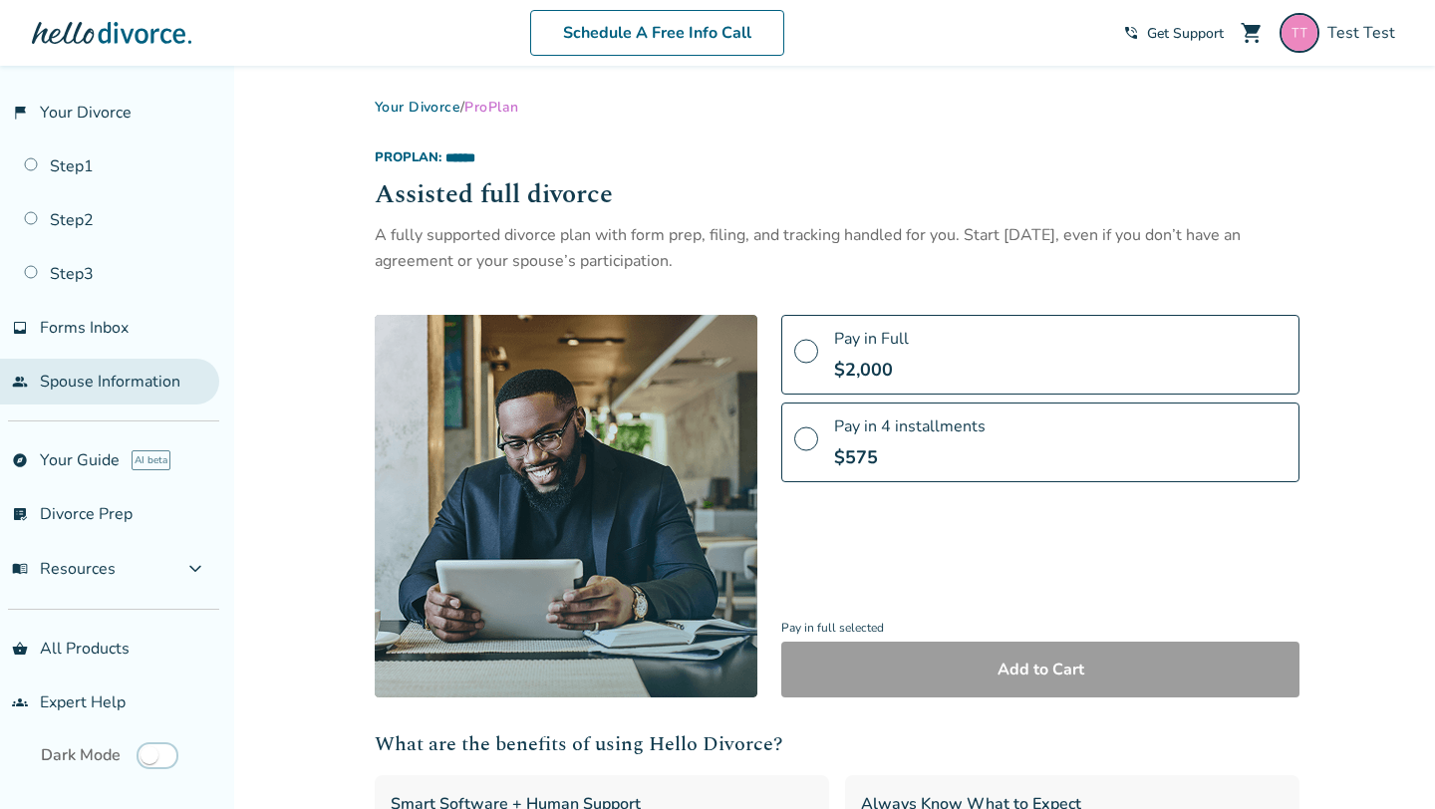
click at [78, 361] on link "people Spouse Information" at bounding box center [109, 382] width 219 height 46
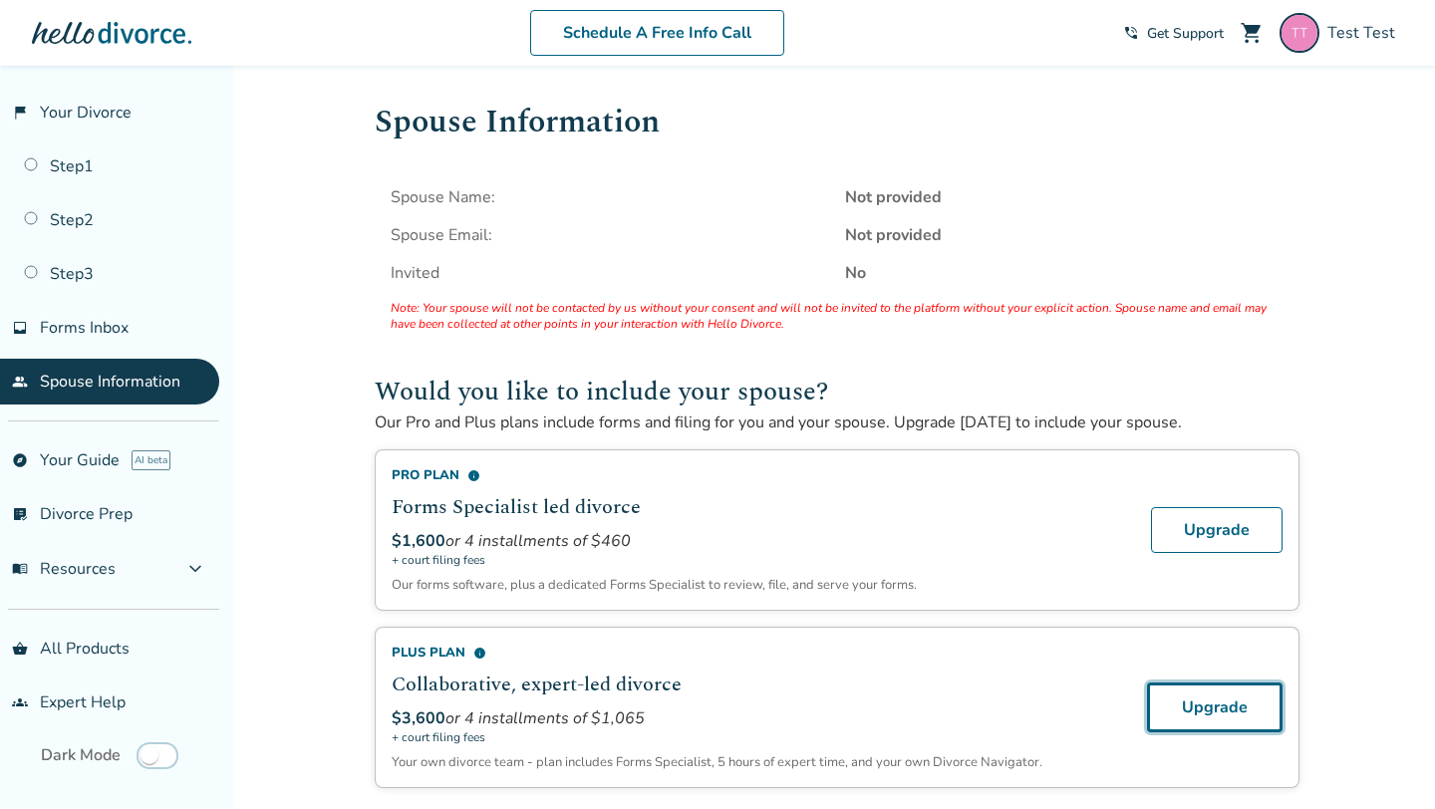
click at [1209, 694] on link "Upgrade" at bounding box center [1215, 708] width 136 height 50
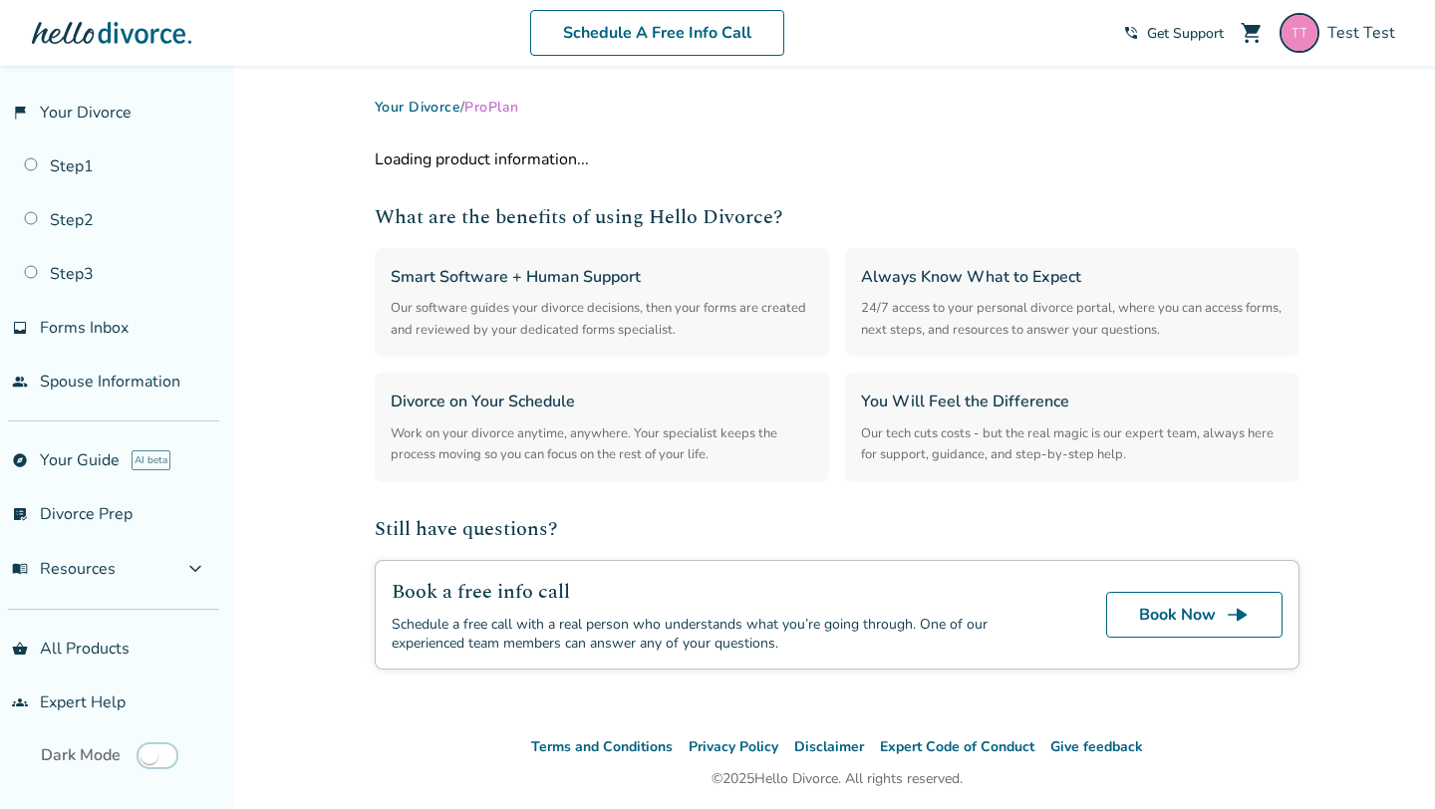
select select "**"
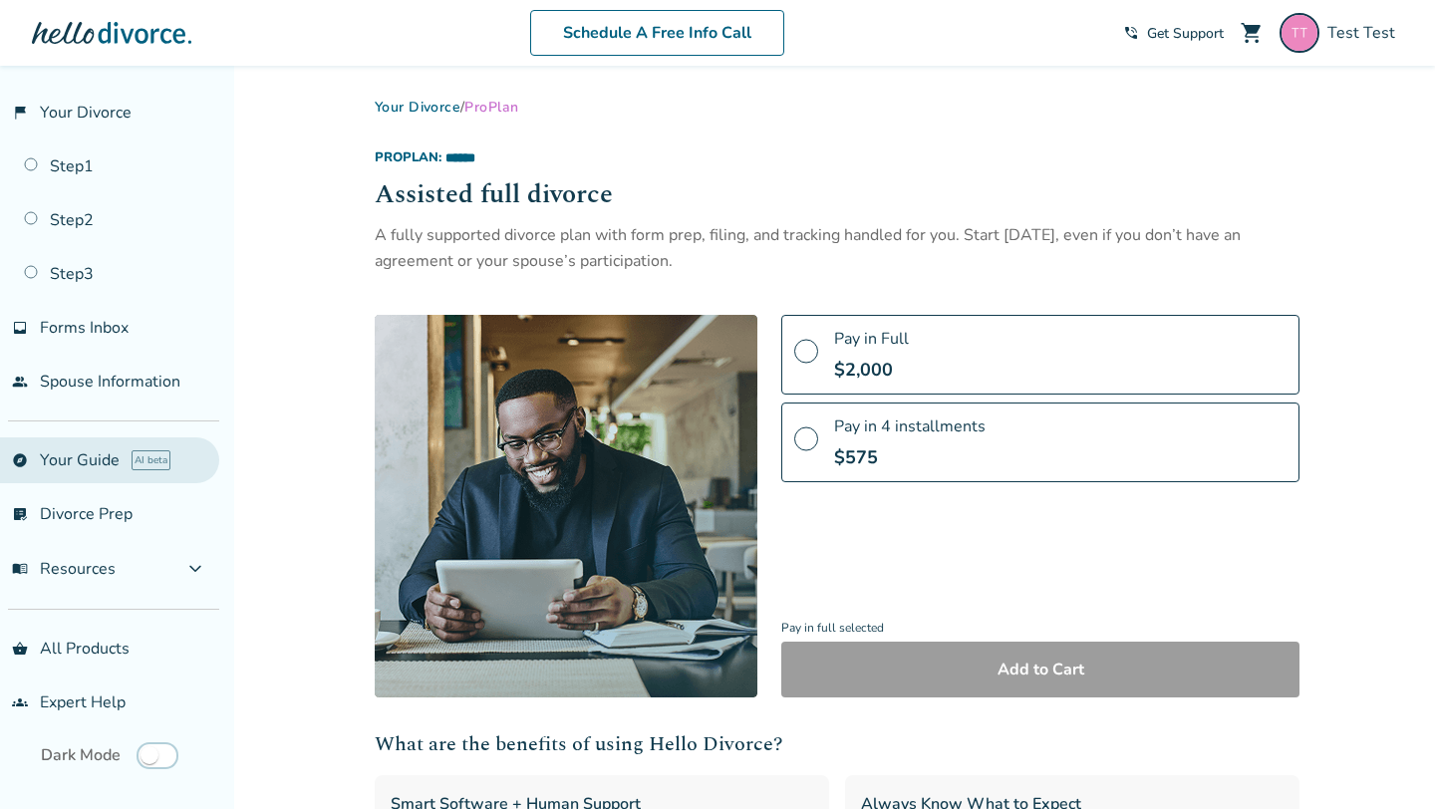
click at [51, 470] on link "explore Your Guide AI beta" at bounding box center [109, 460] width 219 height 46
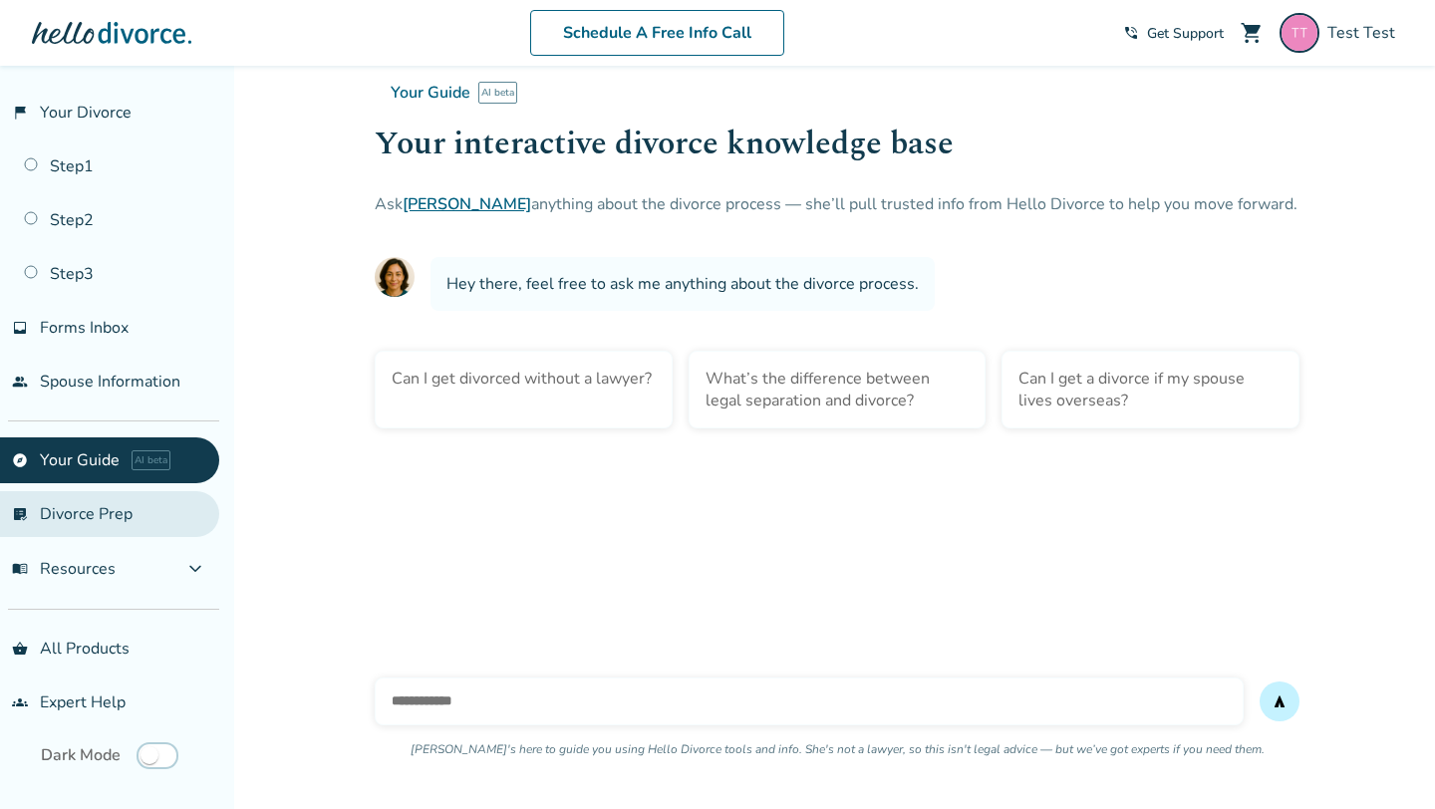
click at [61, 514] on link "list_alt_check Divorce Prep" at bounding box center [109, 514] width 219 height 46
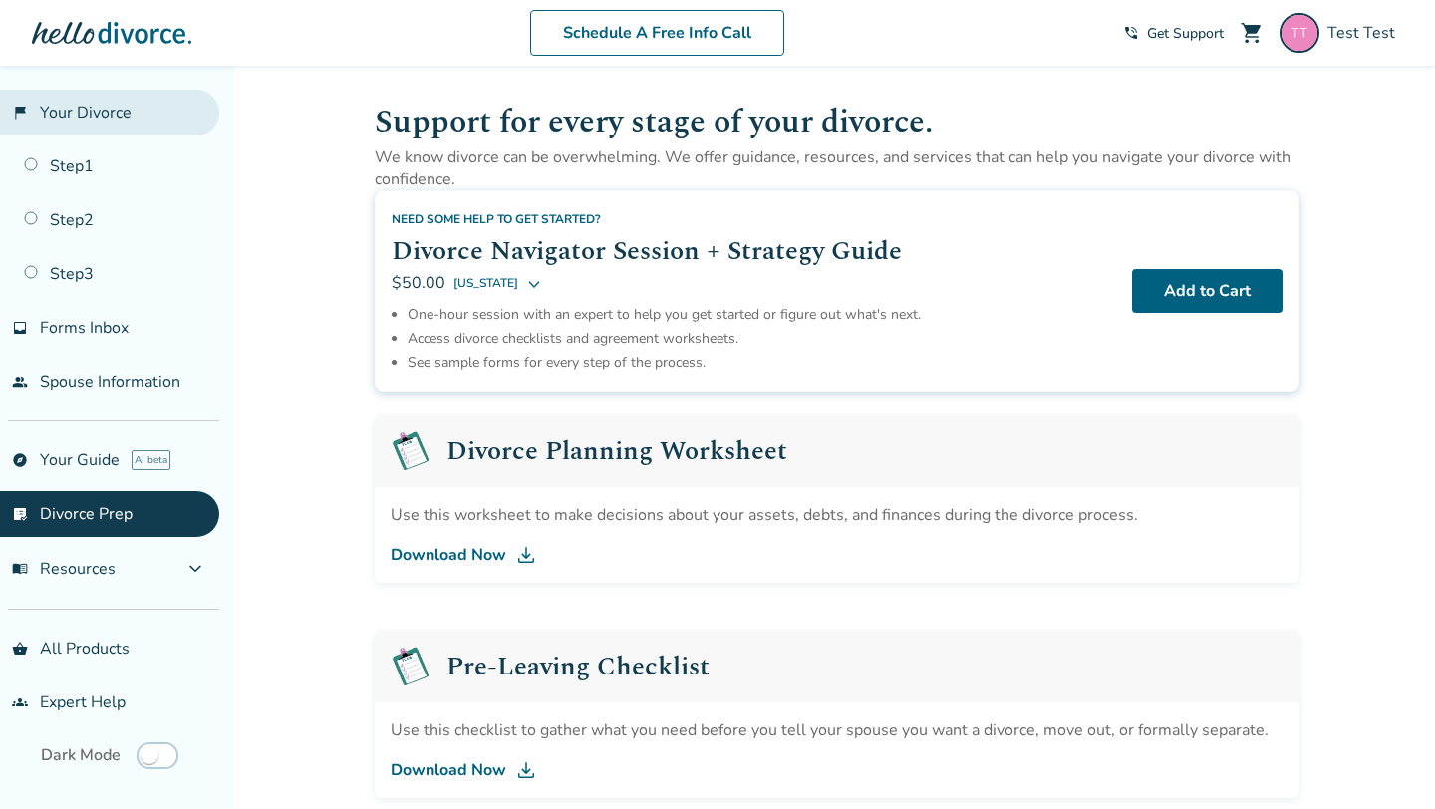
click at [55, 107] on link "flag_2 Your Divorce" at bounding box center [109, 113] width 219 height 46
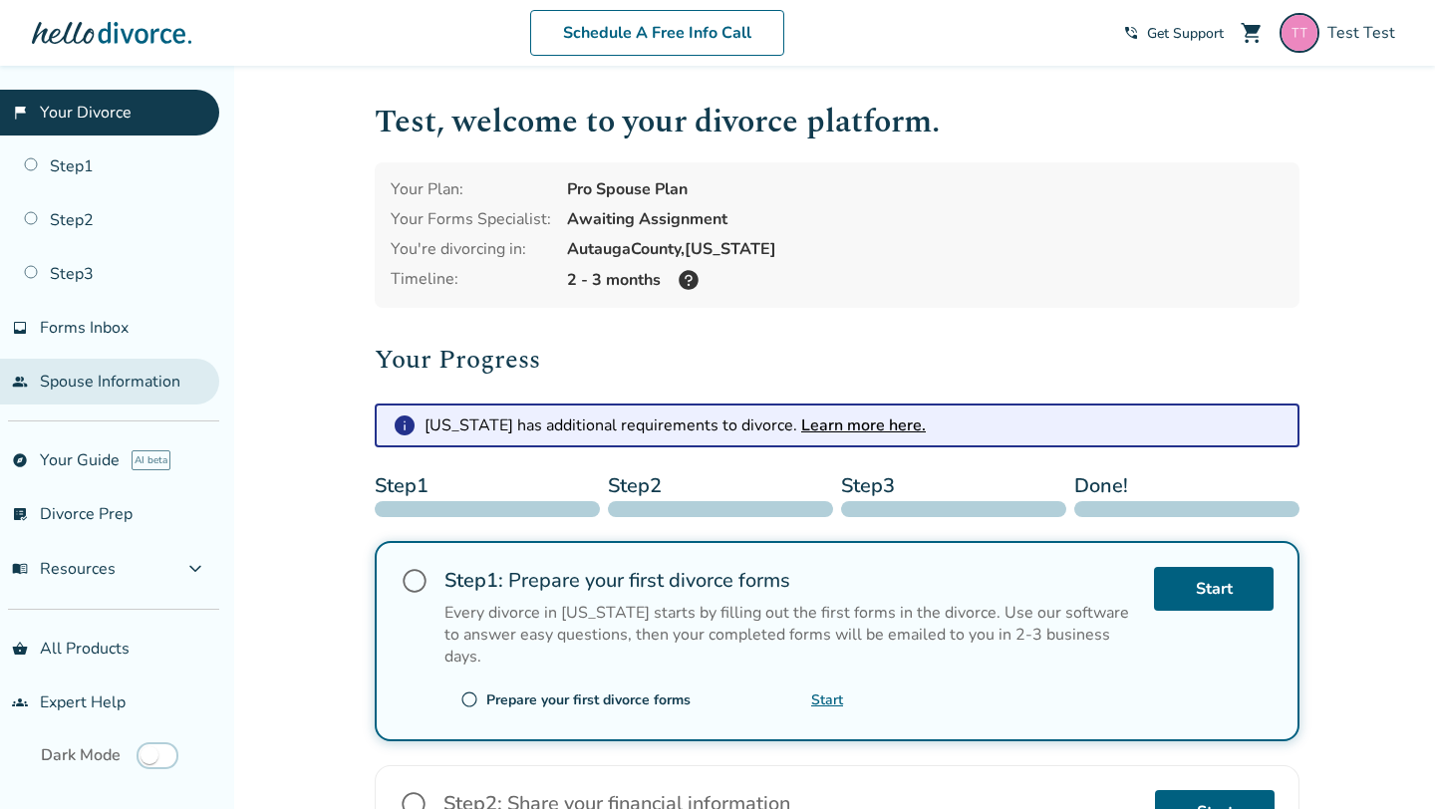
click at [136, 359] on link "people Spouse Information" at bounding box center [109, 382] width 219 height 46
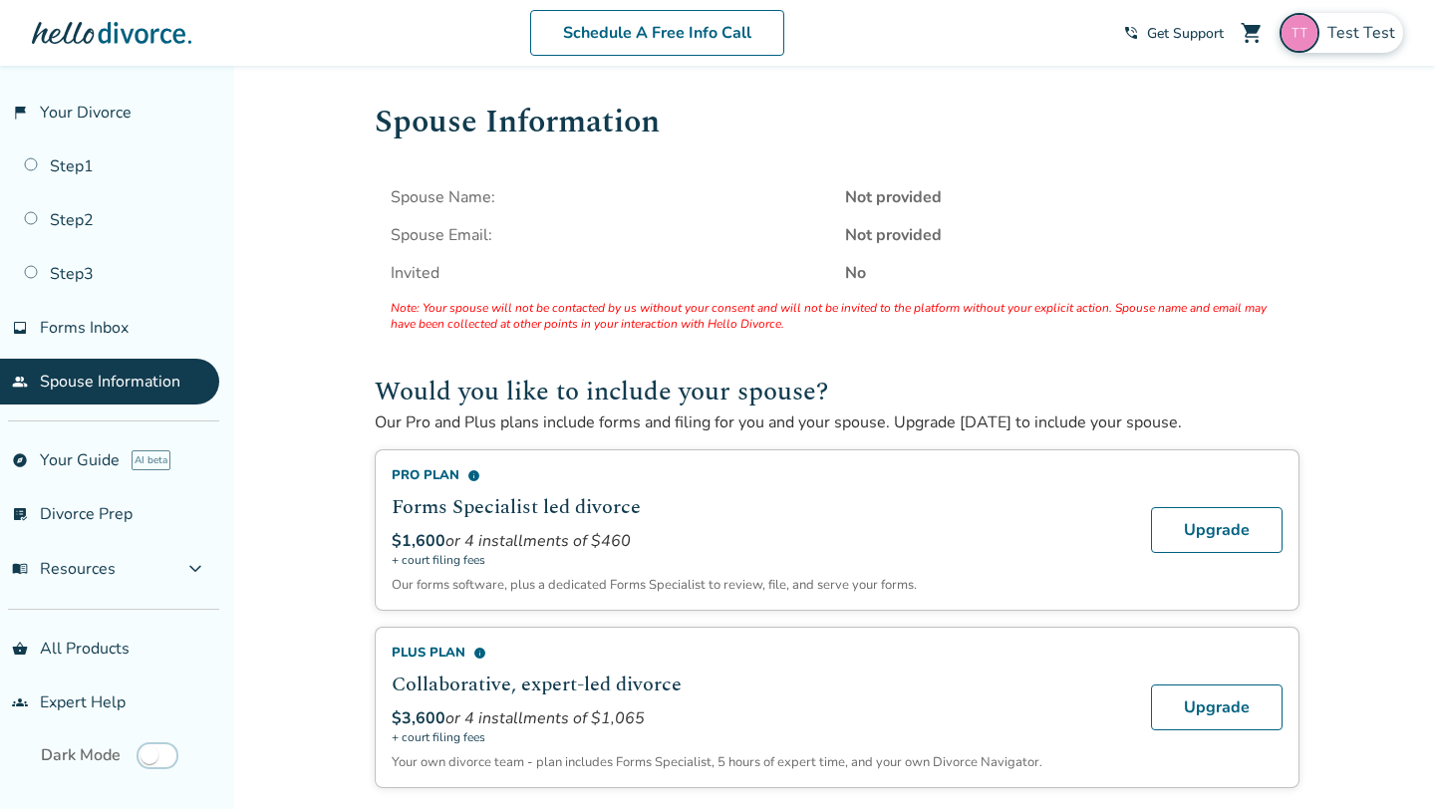
click at [1355, 35] on span "Test Test" at bounding box center [1365, 33] width 76 height 22
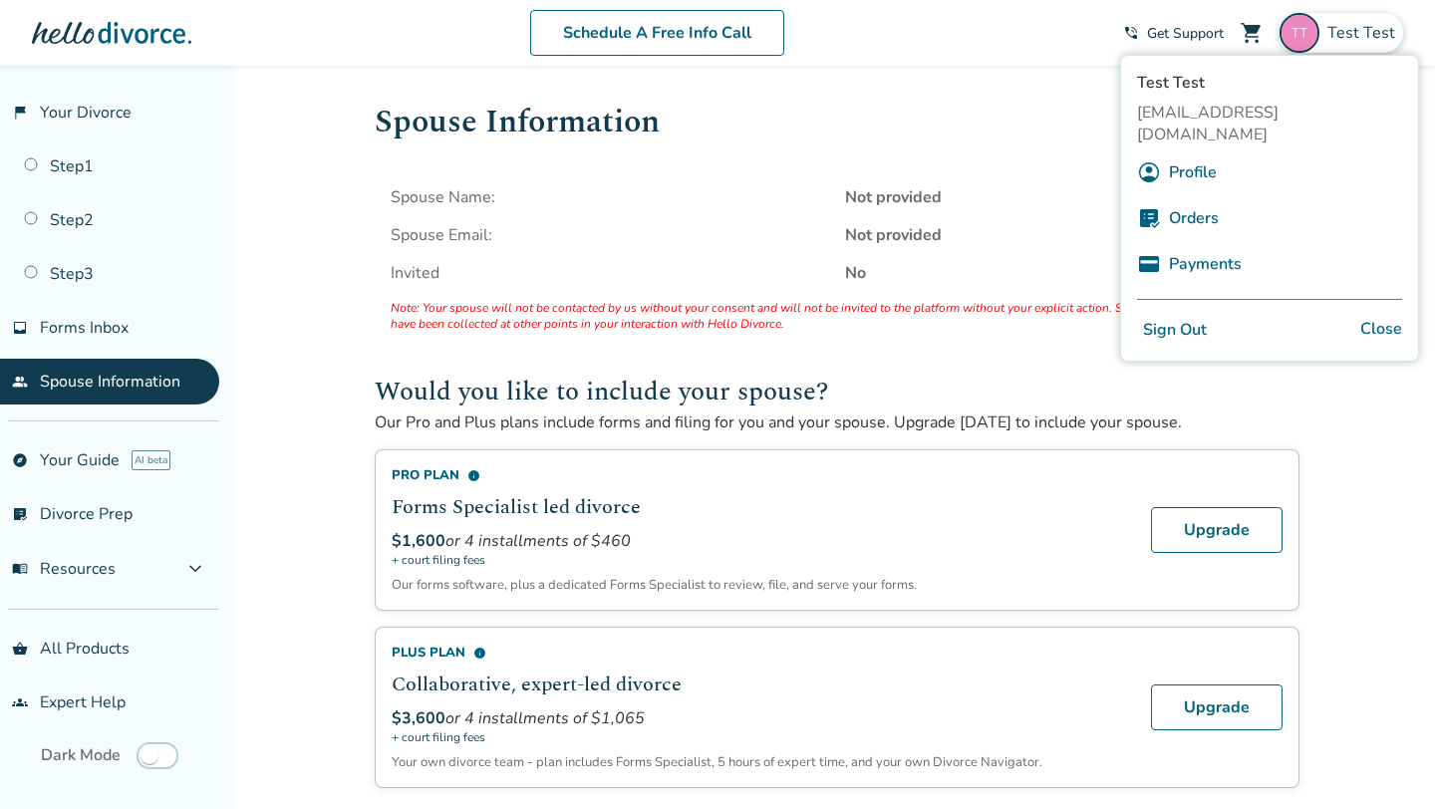
click at [1176, 153] on link "Profile" at bounding box center [1193, 172] width 48 height 38
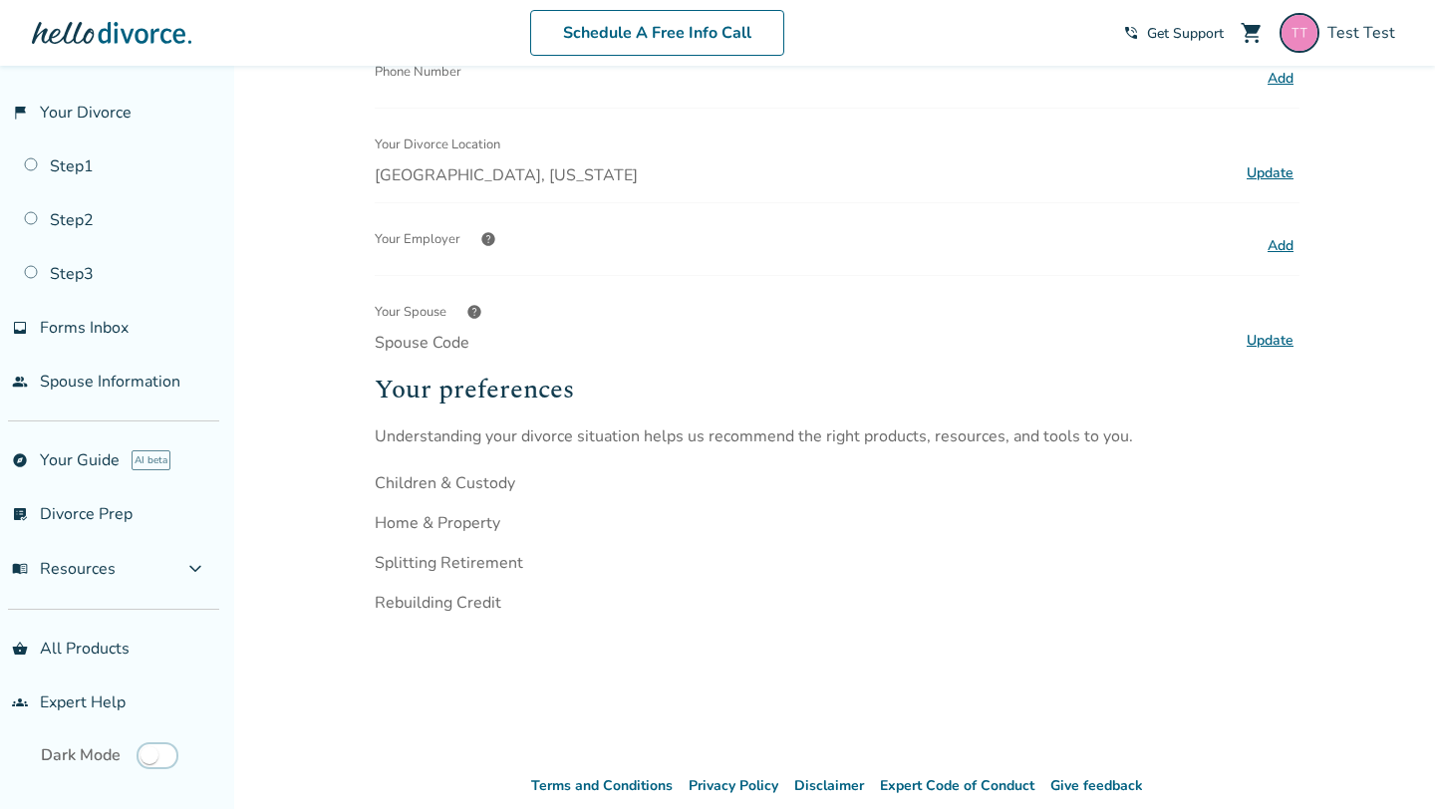
scroll to position [398, 0]
click at [474, 304] on span "help" at bounding box center [474, 309] width 16 height 16
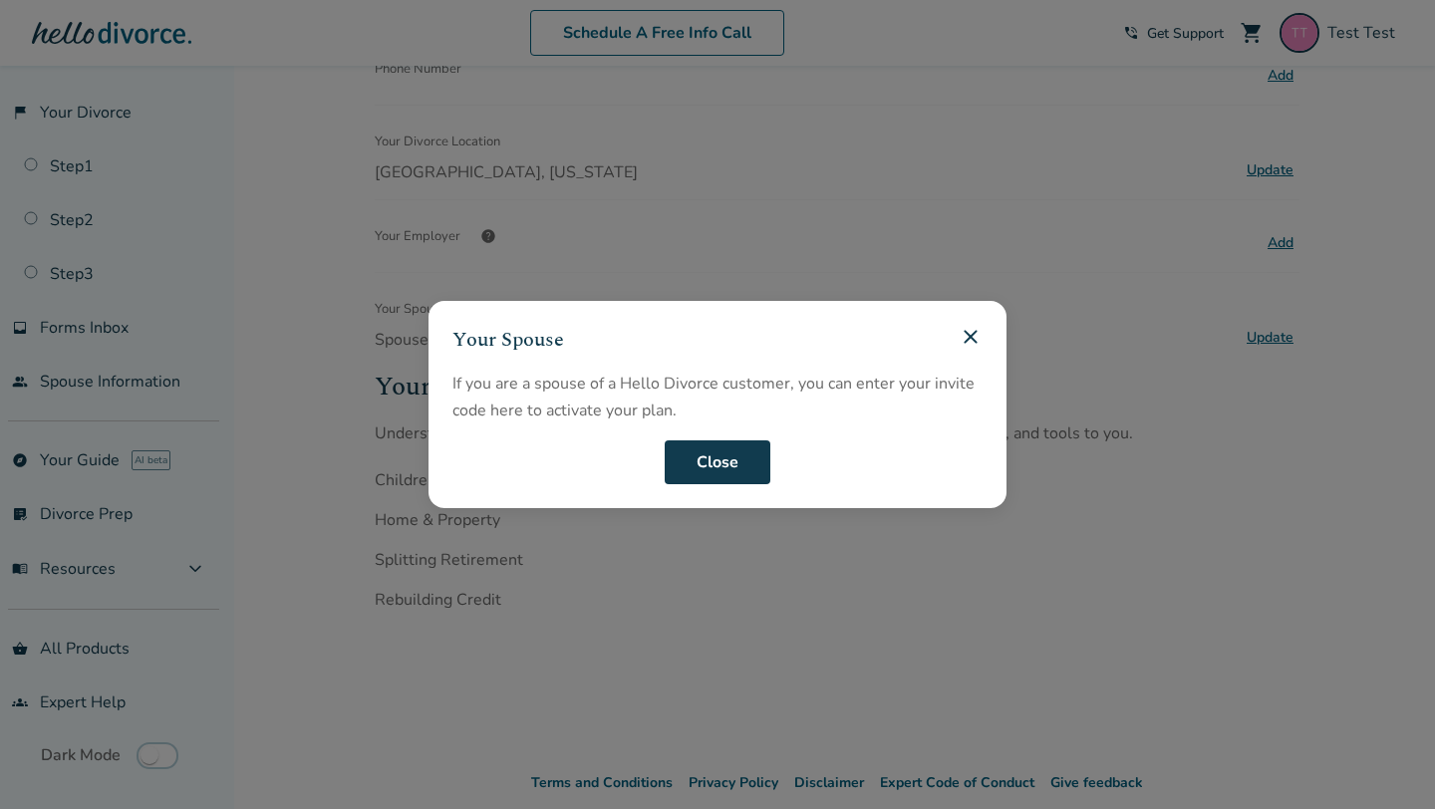
click at [724, 472] on button "Close" at bounding box center [718, 462] width 106 height 44
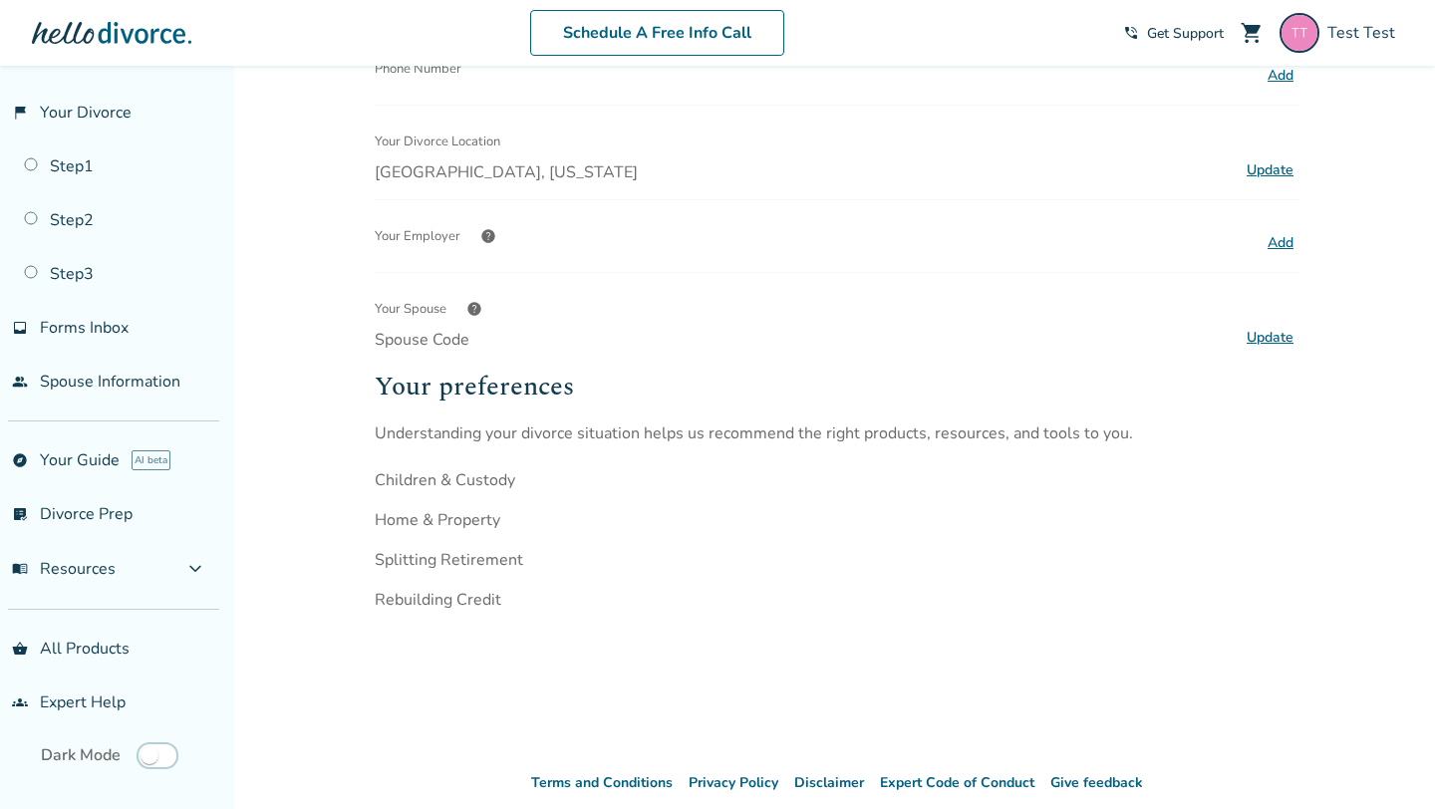
click at [478, 304] on span "help" at bounding box center [474, 309] width 16 height 16
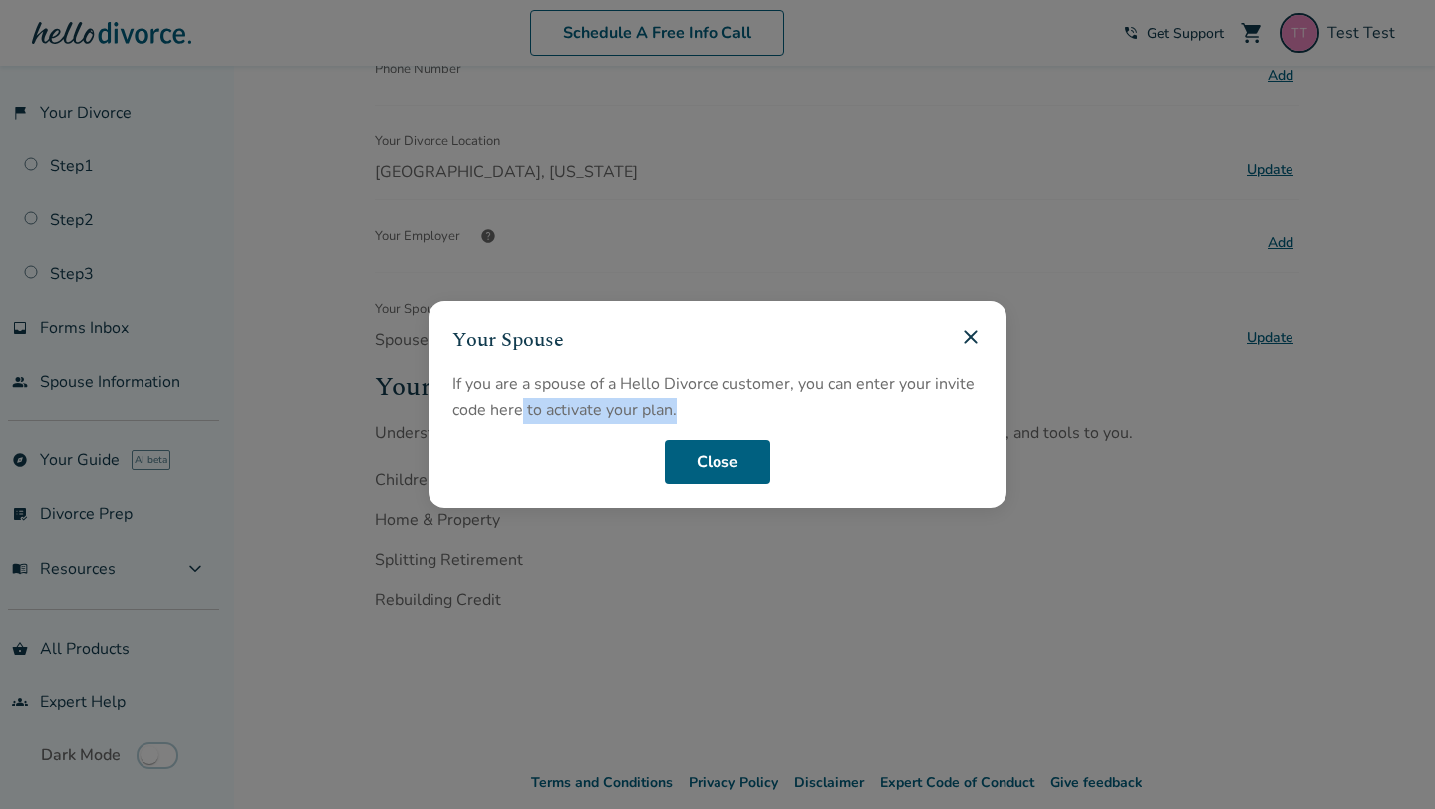
drag, startPoint x: 683, startPoint y: 410, endPoint x: 519, endPoint y: 407, distance: 163.4
click at [519, 407] on span "If you are a spouse of a Hello Divorce customer, you can enter your invite code…" at bounding box center [717, 398] width 530 height 54
click at [733, 447] on button "Close" at bounding box center [718, 462] width 106 height 44
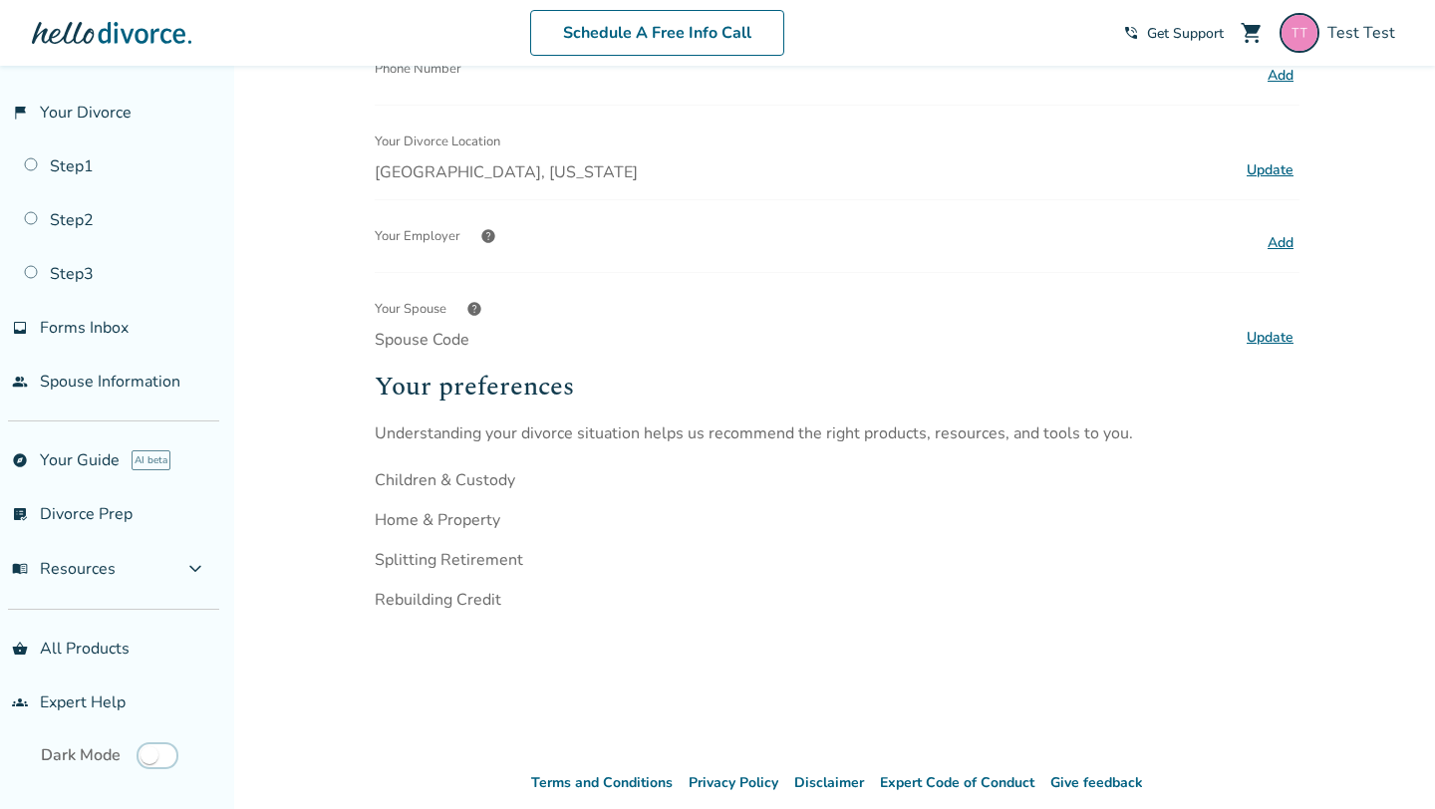
click at [318, 429] on div "Added to cart Profile Name Test Test Update Email info Note: You will be logged…" at bounding box center [717, 289] width 1435 height 1243
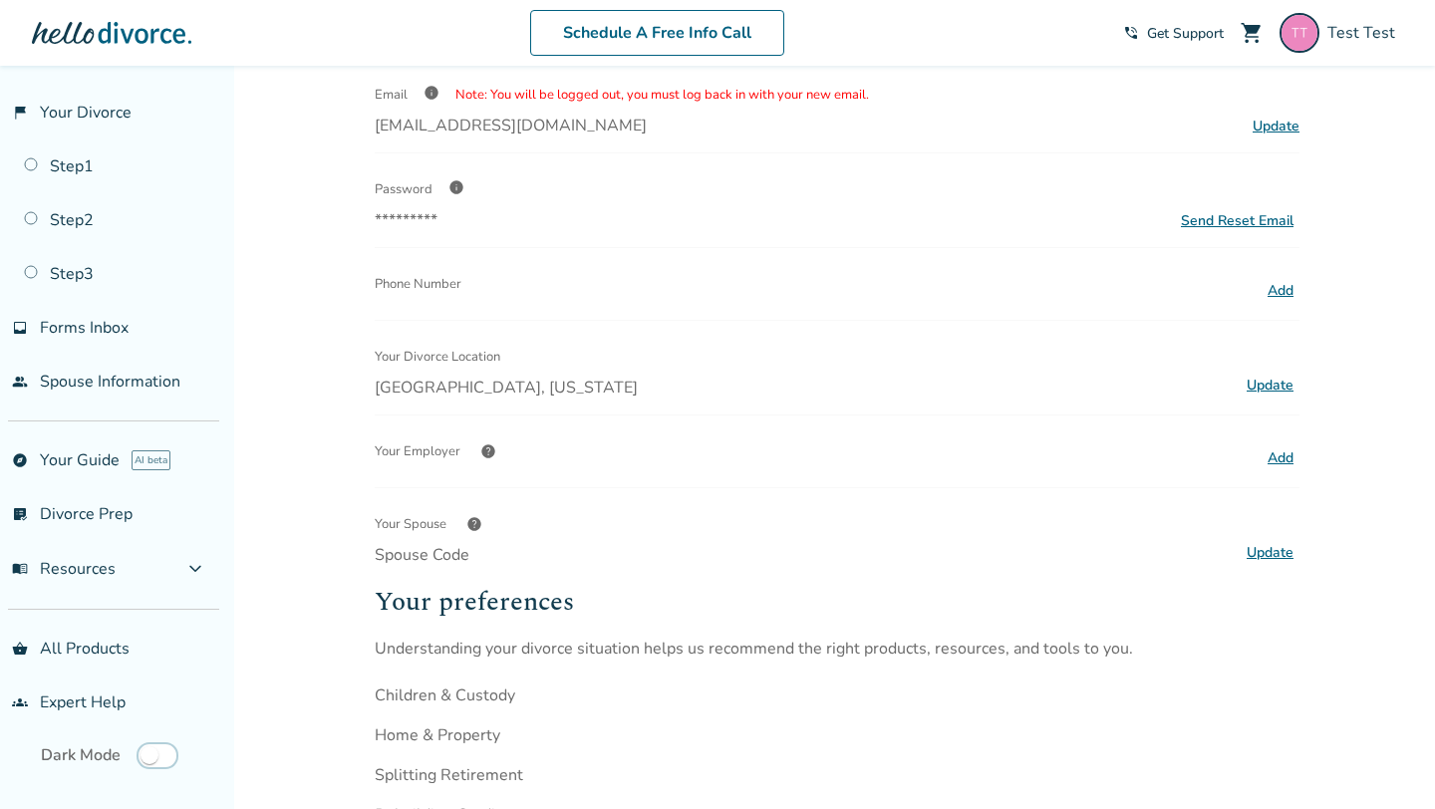
scroll to position [0, 0]
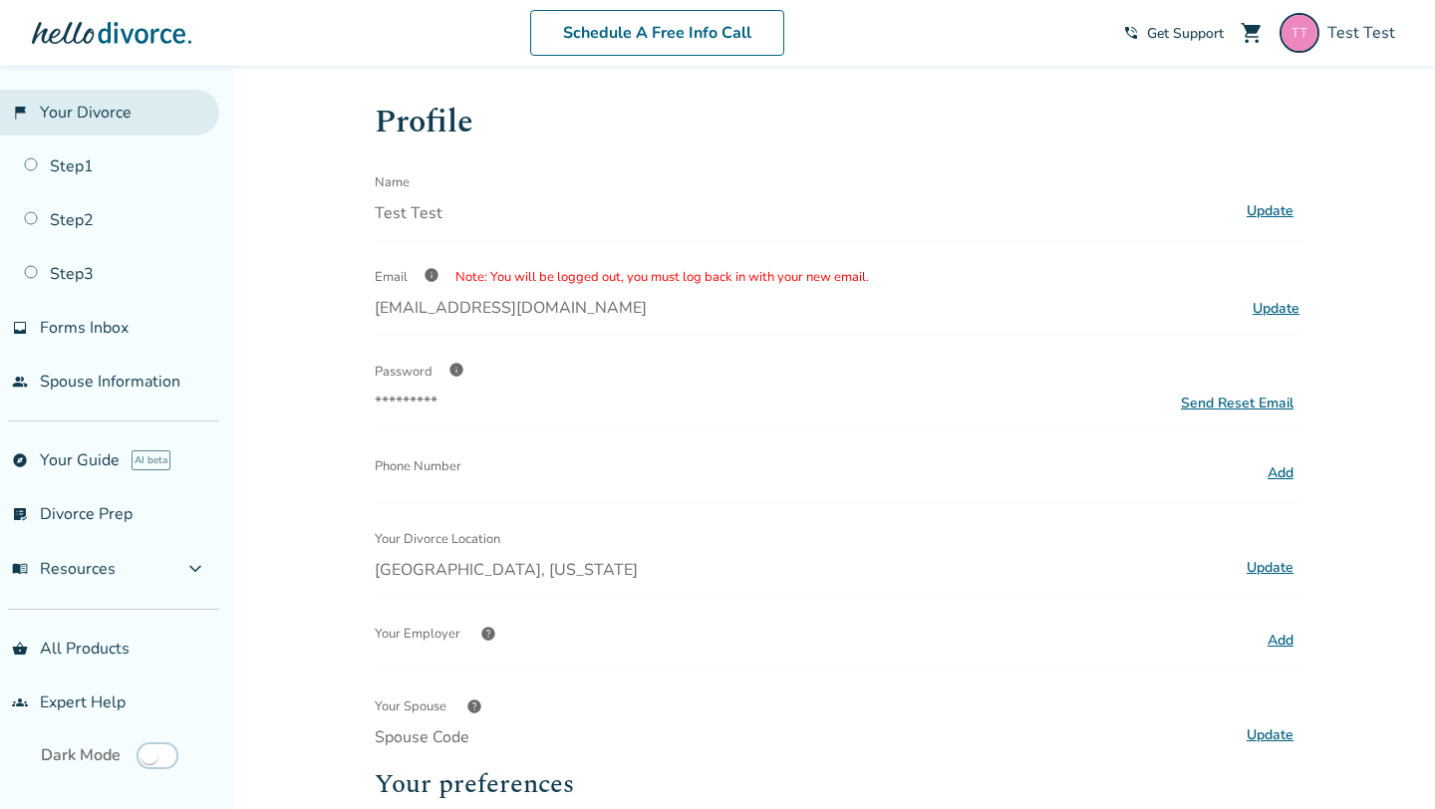
click at [75, 106] on link "flag_2 Your Divorce" at bounding box center [109, 113] width 219 height 46
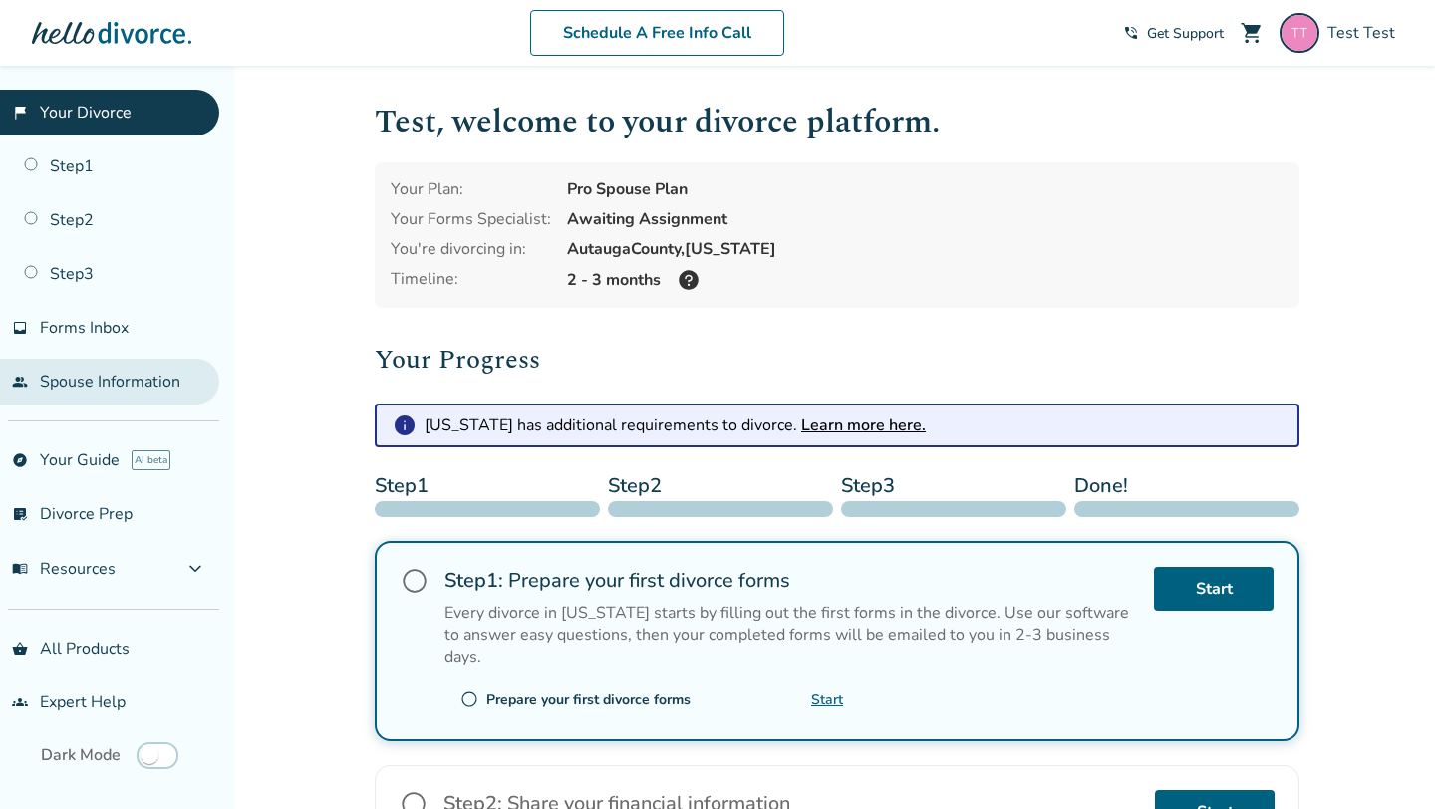
click at [90, 370] on link "people Spouse Information" at bounding box center [109, 382] width 219 height 46
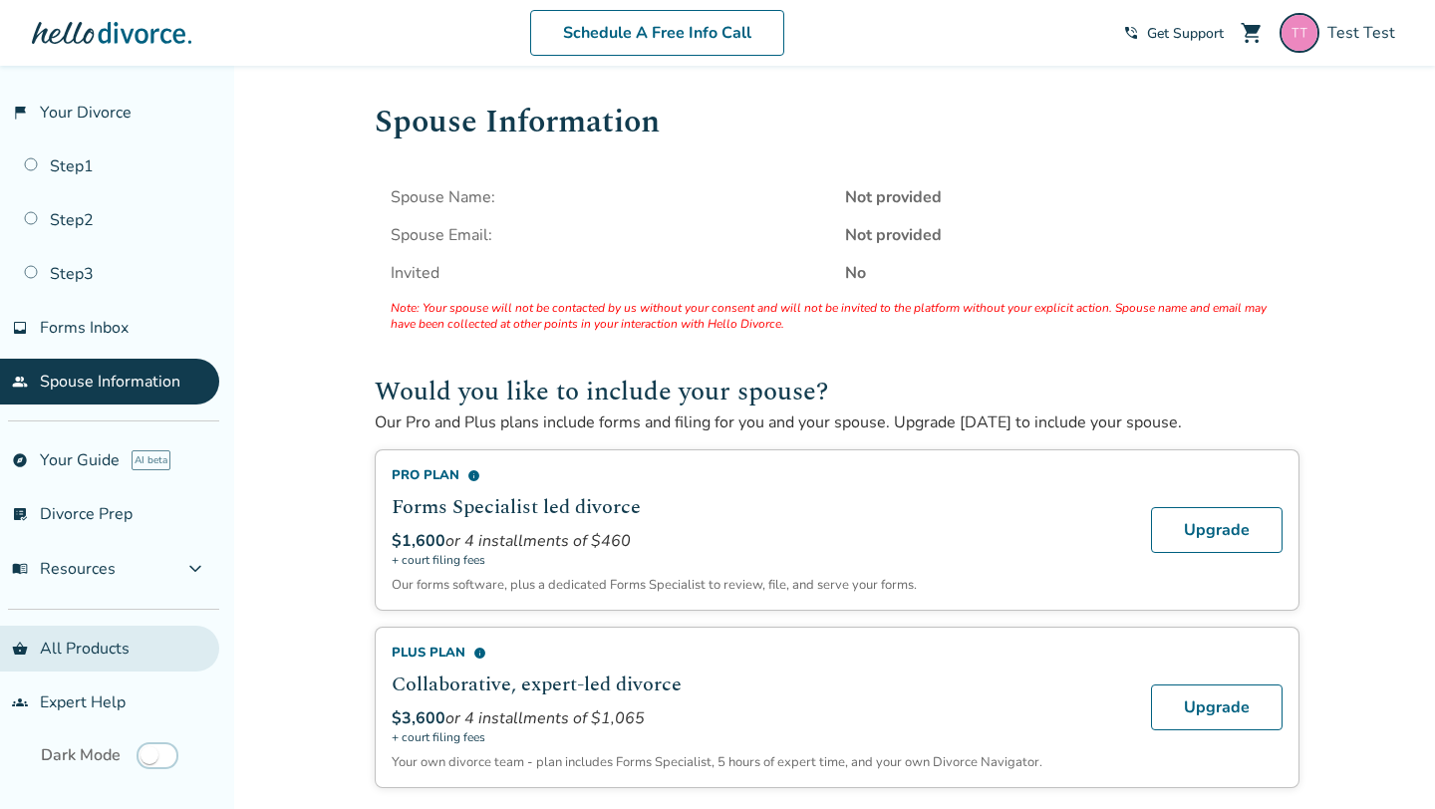
click at [82, 636] on link "shopping_basket All Products" at bounding box center [109, 649] width 219 height 46
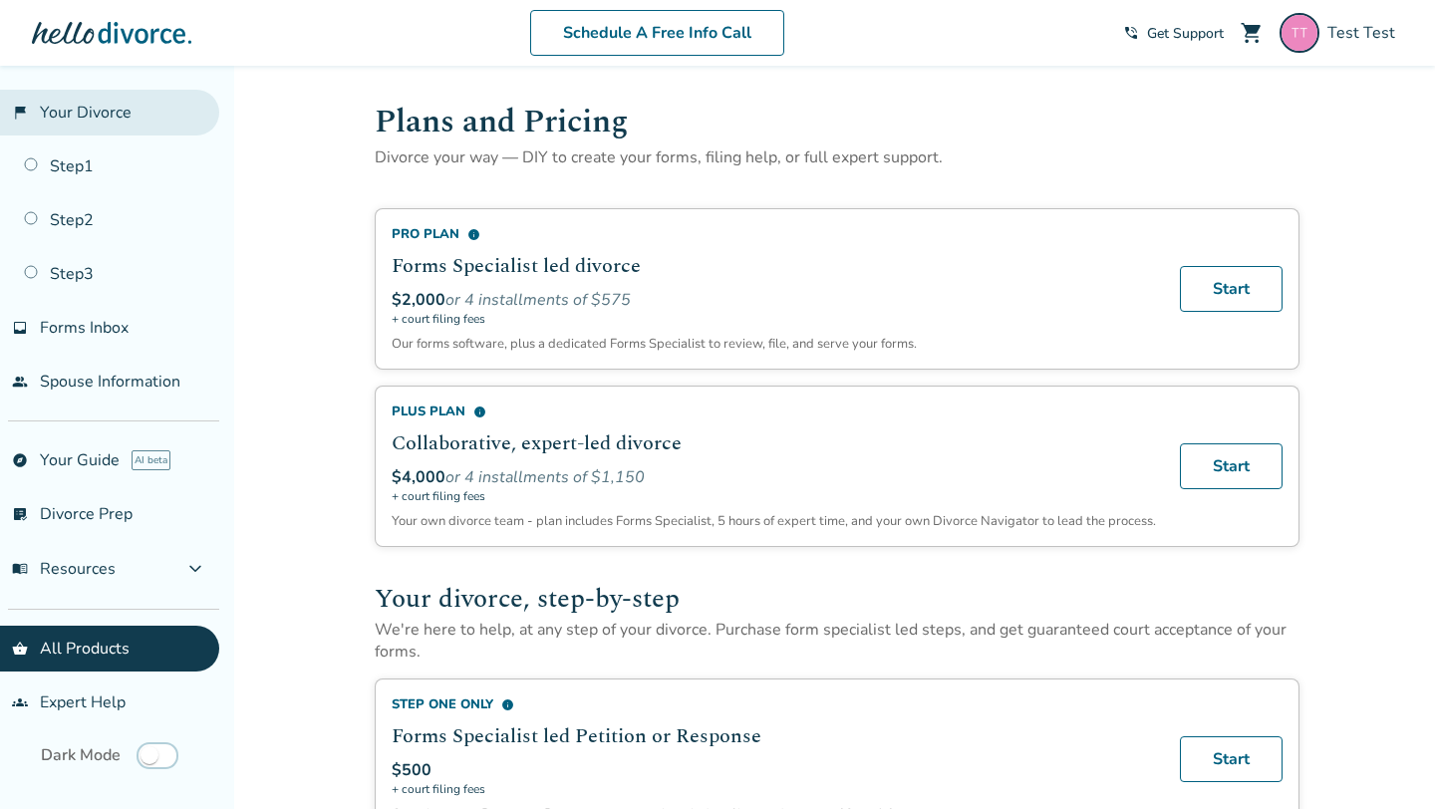
click at [108, 109] on link "flag_2 Your Divorce" at bounding box center [109, 113] width 219 height 46
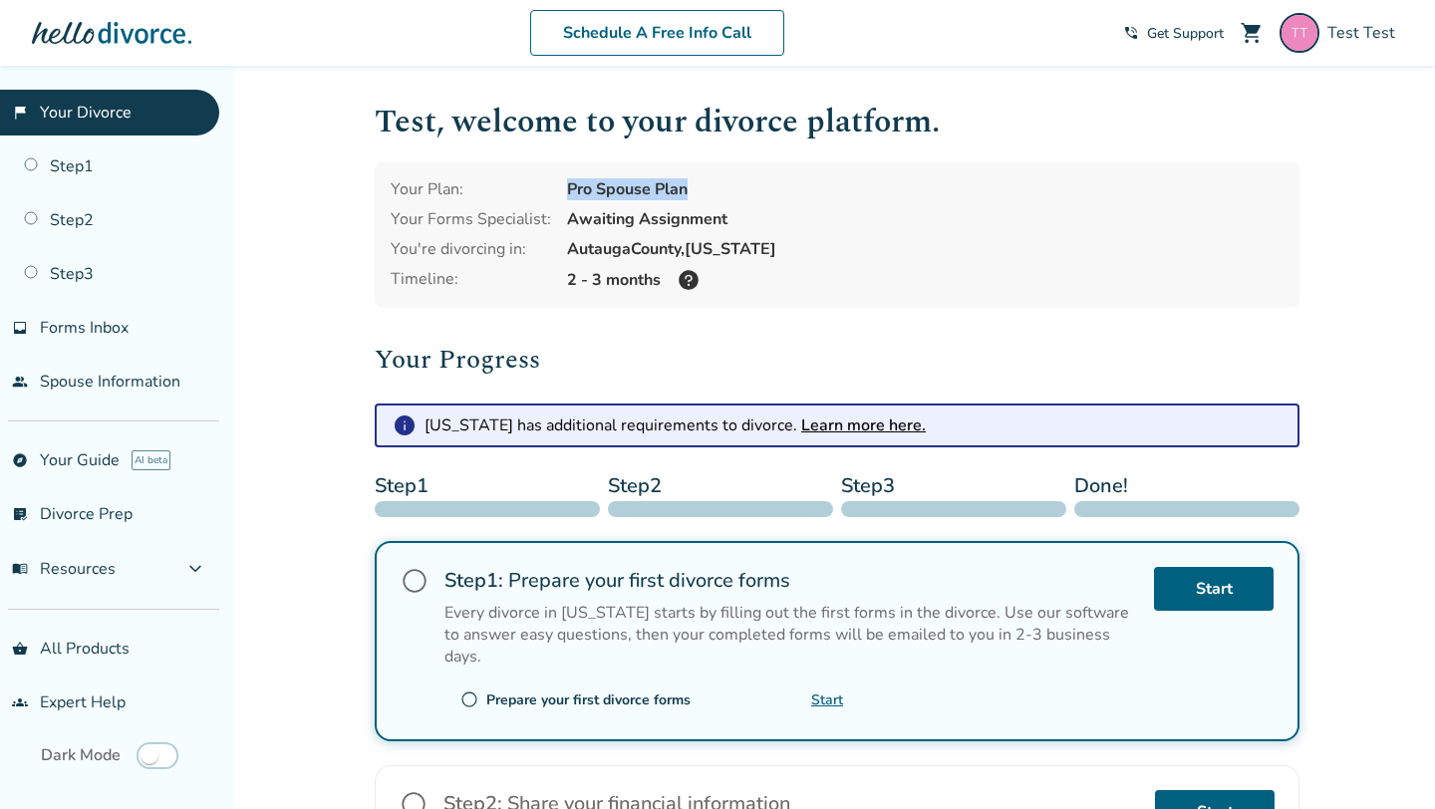
drag, startPoint x: 561, startPoint y: 187, endPoint x: 686, endPoint y: 186, distance: 124.6
click at [686, 186] on div "Your Plan: Pro Spouse Plan Your Forms Specialist: Awaiting Assignment You're di…" at bounding box center [837, 234] width 925 height 145
click at [640, 184] on div "Pro Spouse Plan" at bounding box center [925, 189] width 716 height 22
click at [1396, 26] on span "Test Test" at bounding box center [1365, 33] width 76 height 22
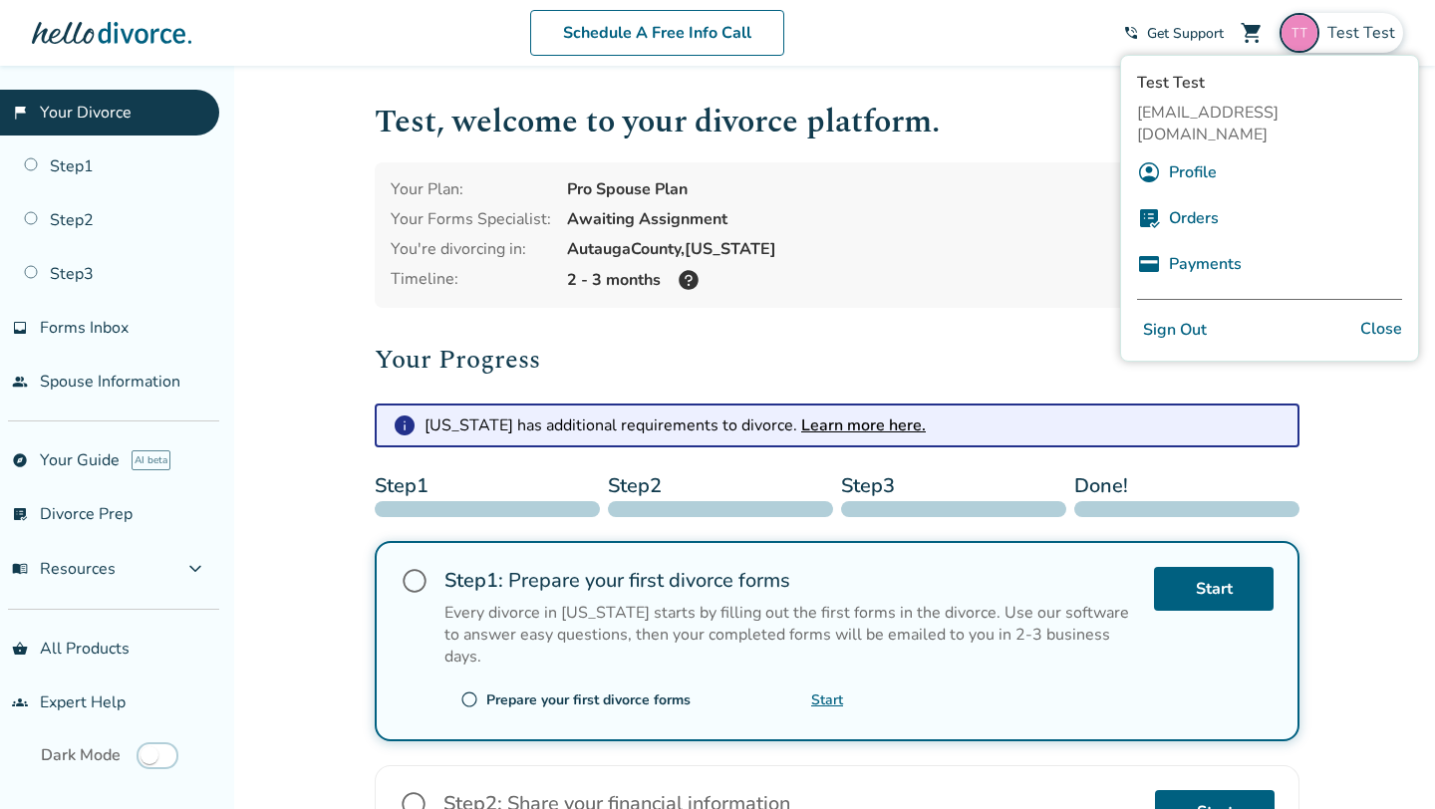
click at [1198, 153] on link "Profile" at bounding box center [1193, 172] width 48 height 38
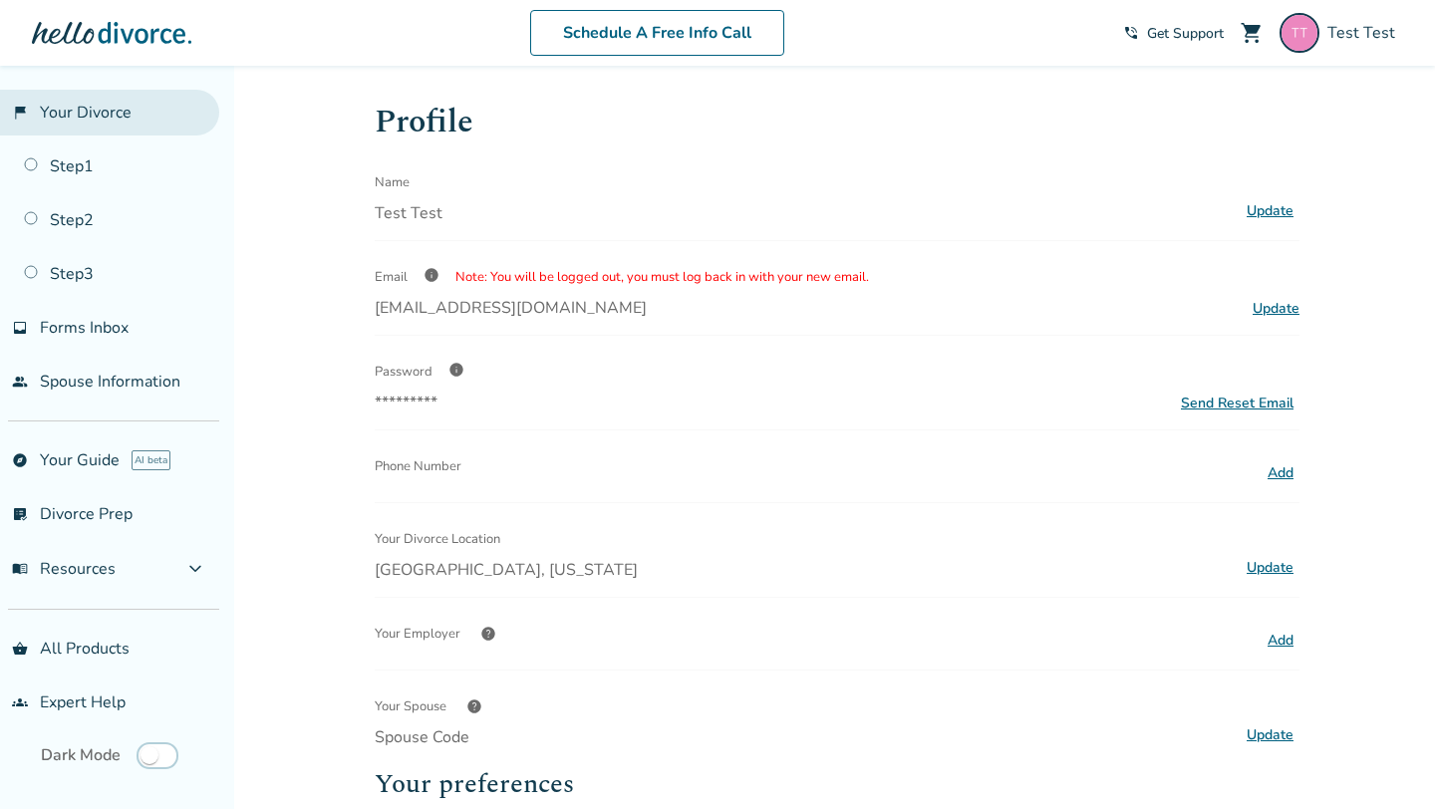
click at [88, 112] on link "flag_2 Your Divorce" at bounding box center [109, 113] width 219 height 46
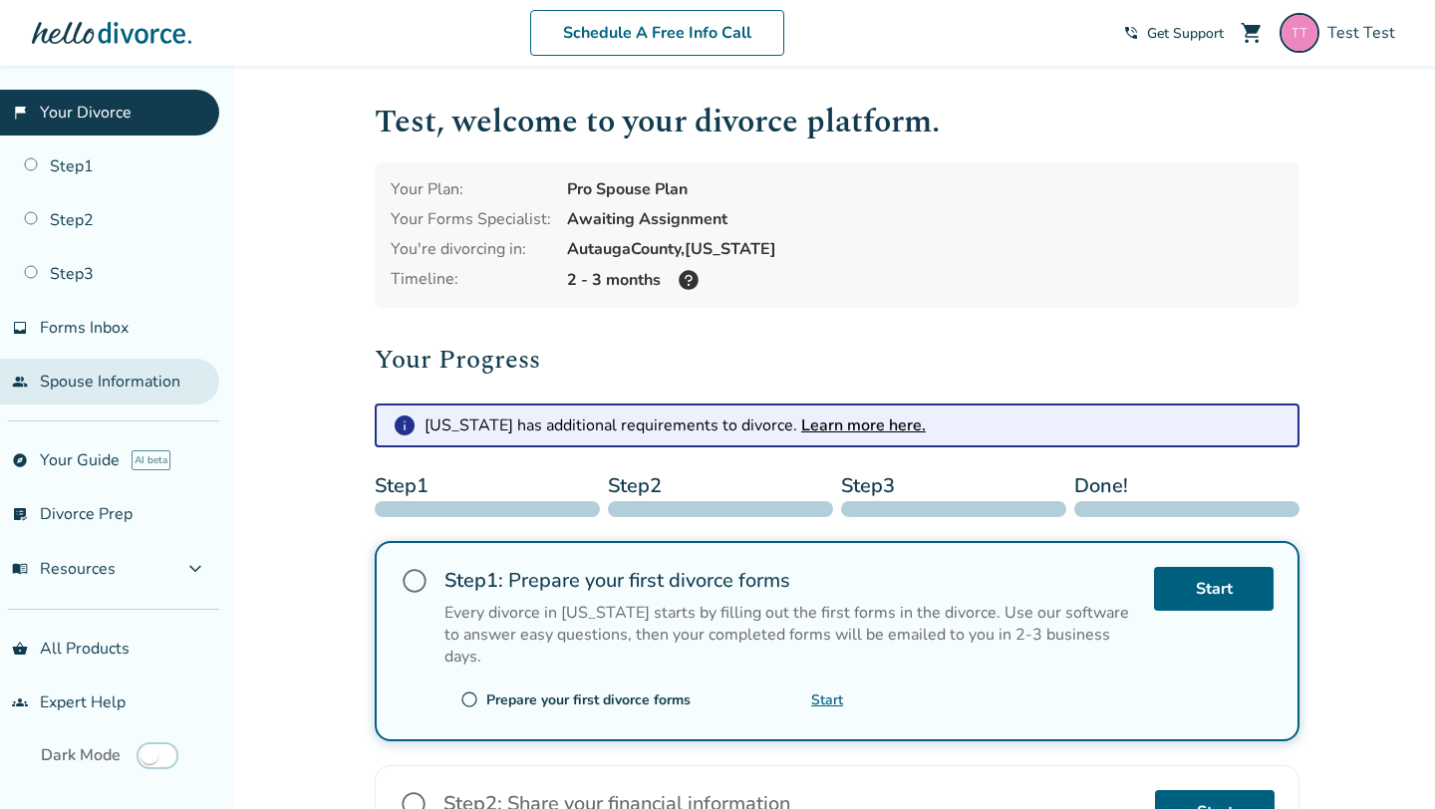
click at [138, 390] on link "people Spouse Information" at bounding box center [109, 382] width 219 height 46
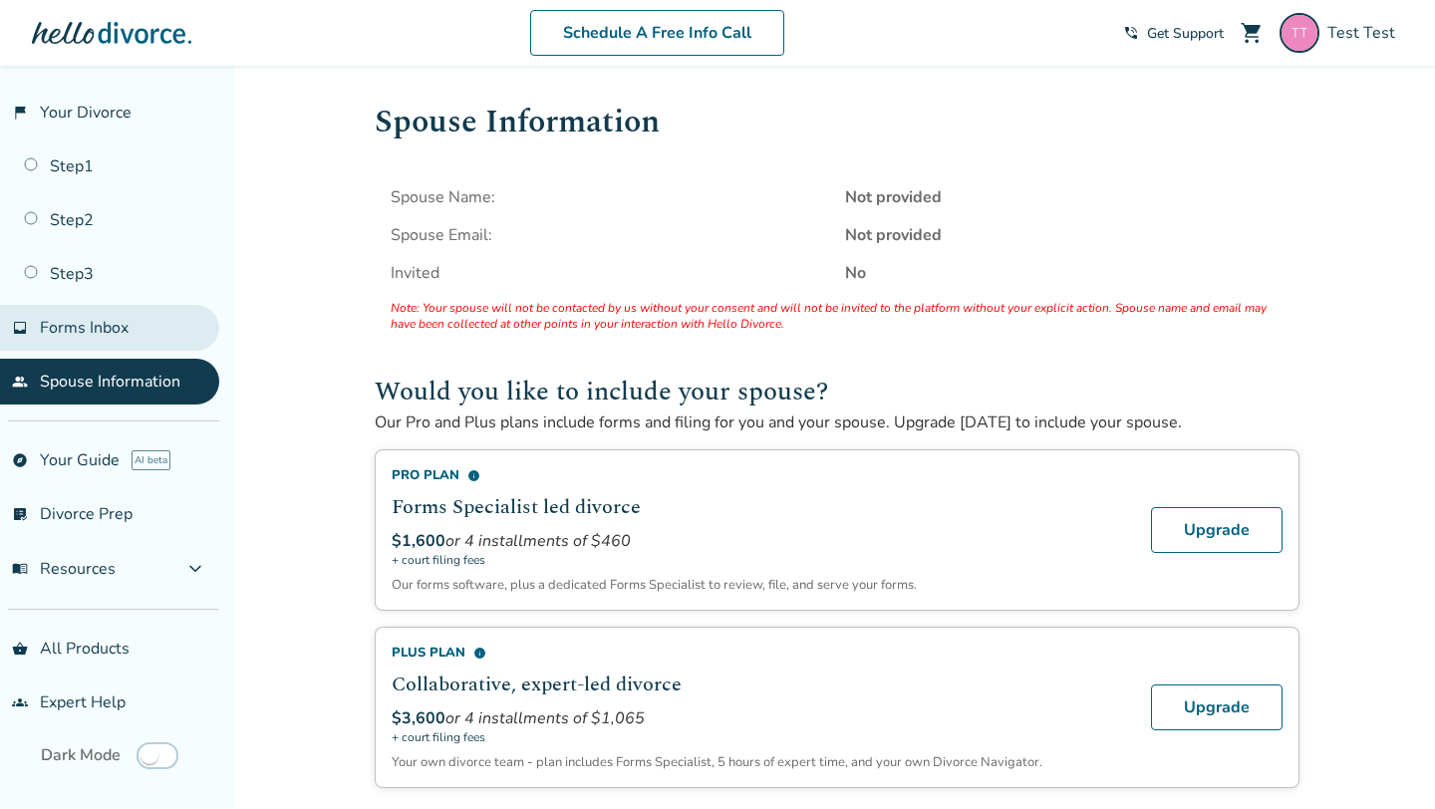
click at [78, 338] on link "inbox Forms Inbox" at bounding box center [109, 328] width 219 height 46
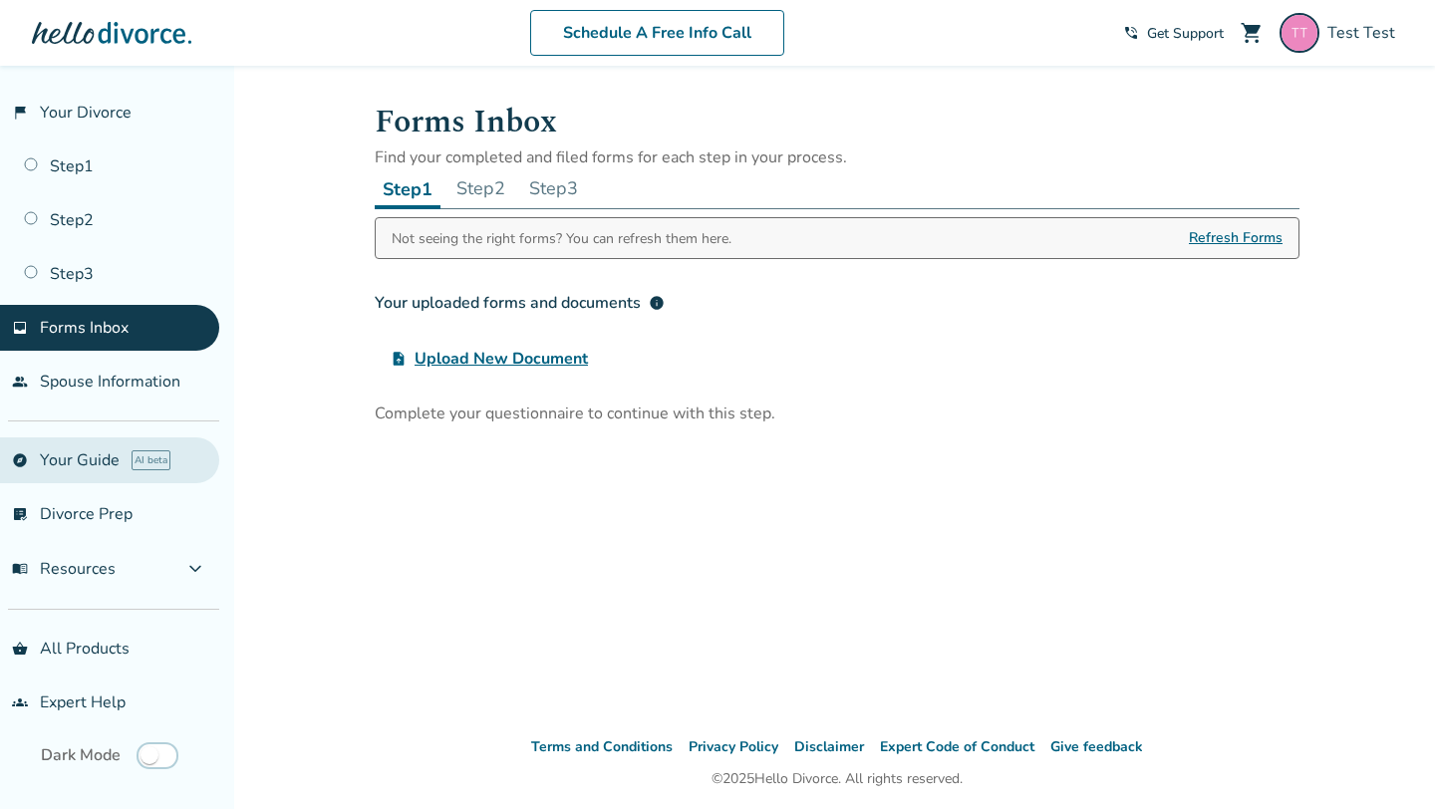
click at [117, 440] on link "explore Your Guide AI beta" at bounding box center [109, 460] width 219 height 46
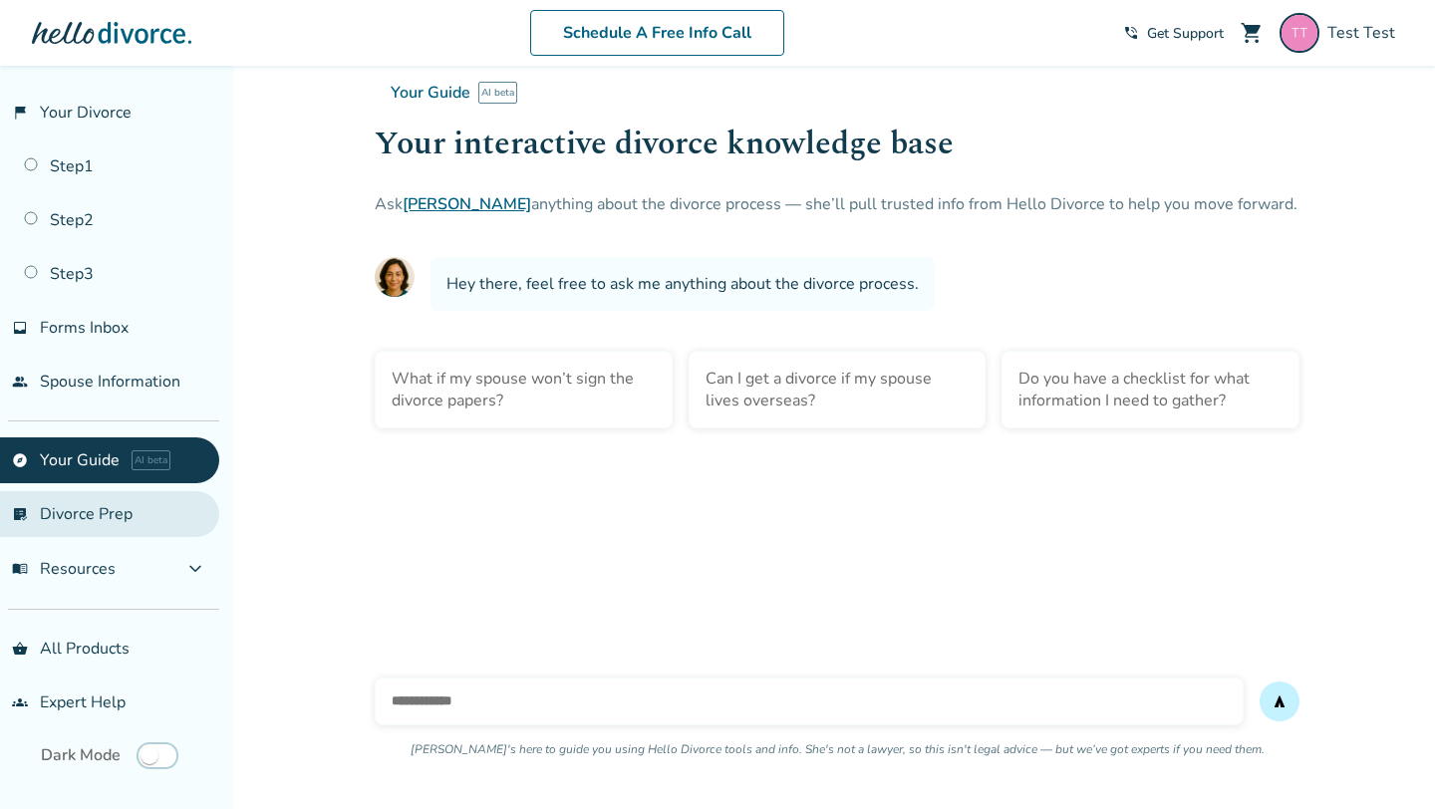
click at [95, 507] on link "list_alt_check Divorce Prep" at bounding box center [109, 514] width 219 height 46
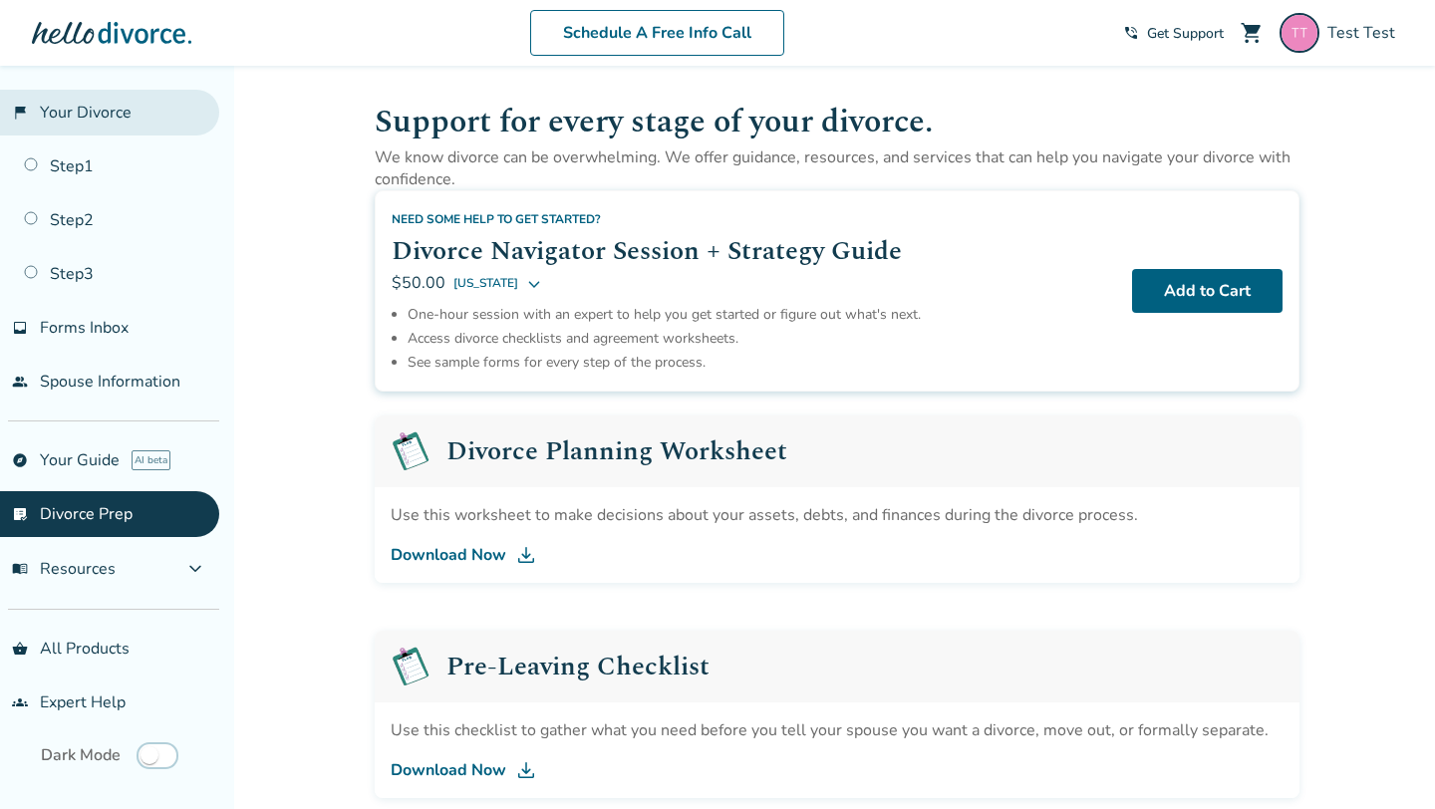
click at [88, 123] on link "flag_2 Your Divorce" at bounding box center [109, 113] width 219 height 46
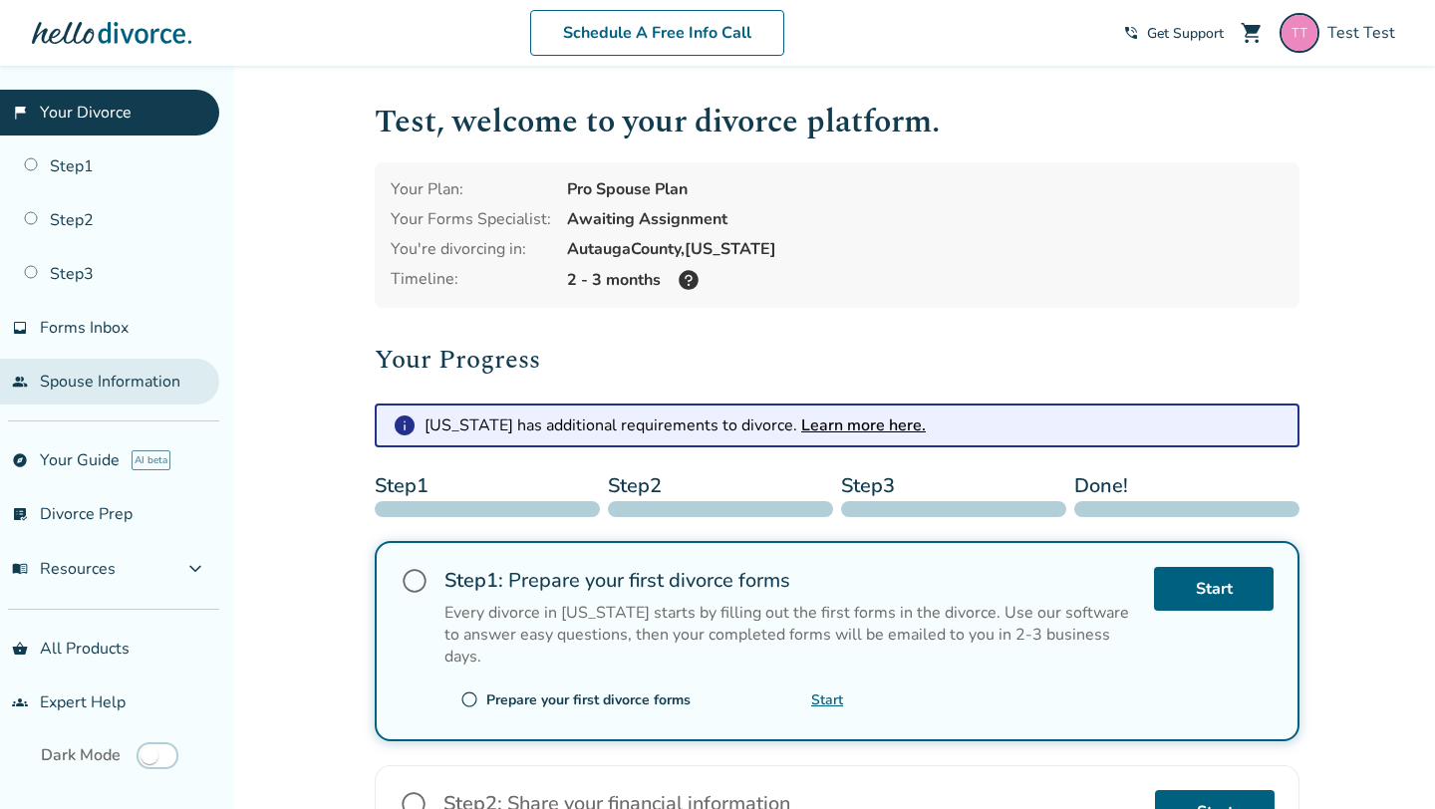
click at [88, 369] on link "people Spouse Information" at bounding box center [109, 382] width 219 height 46
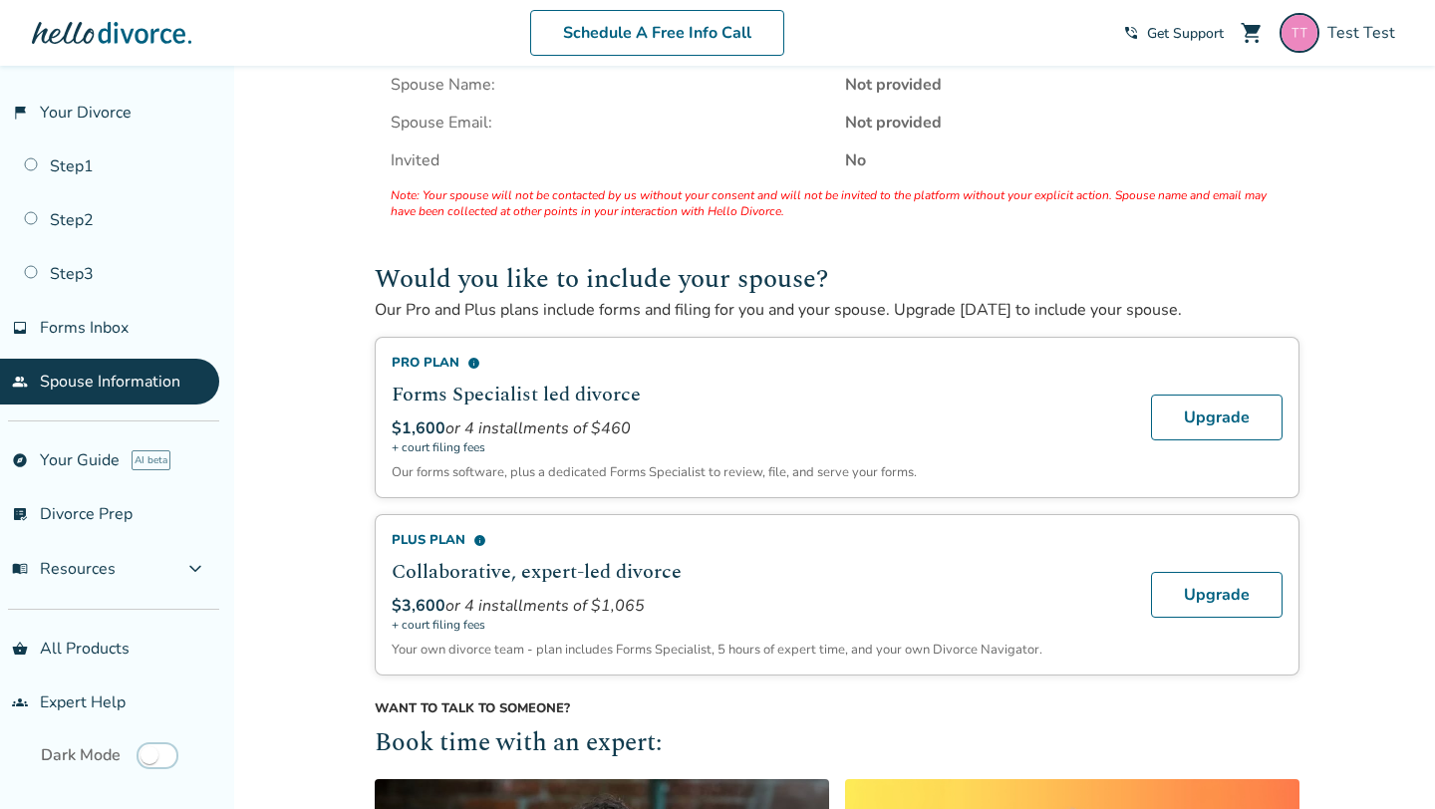
scroll to position [117, 0]
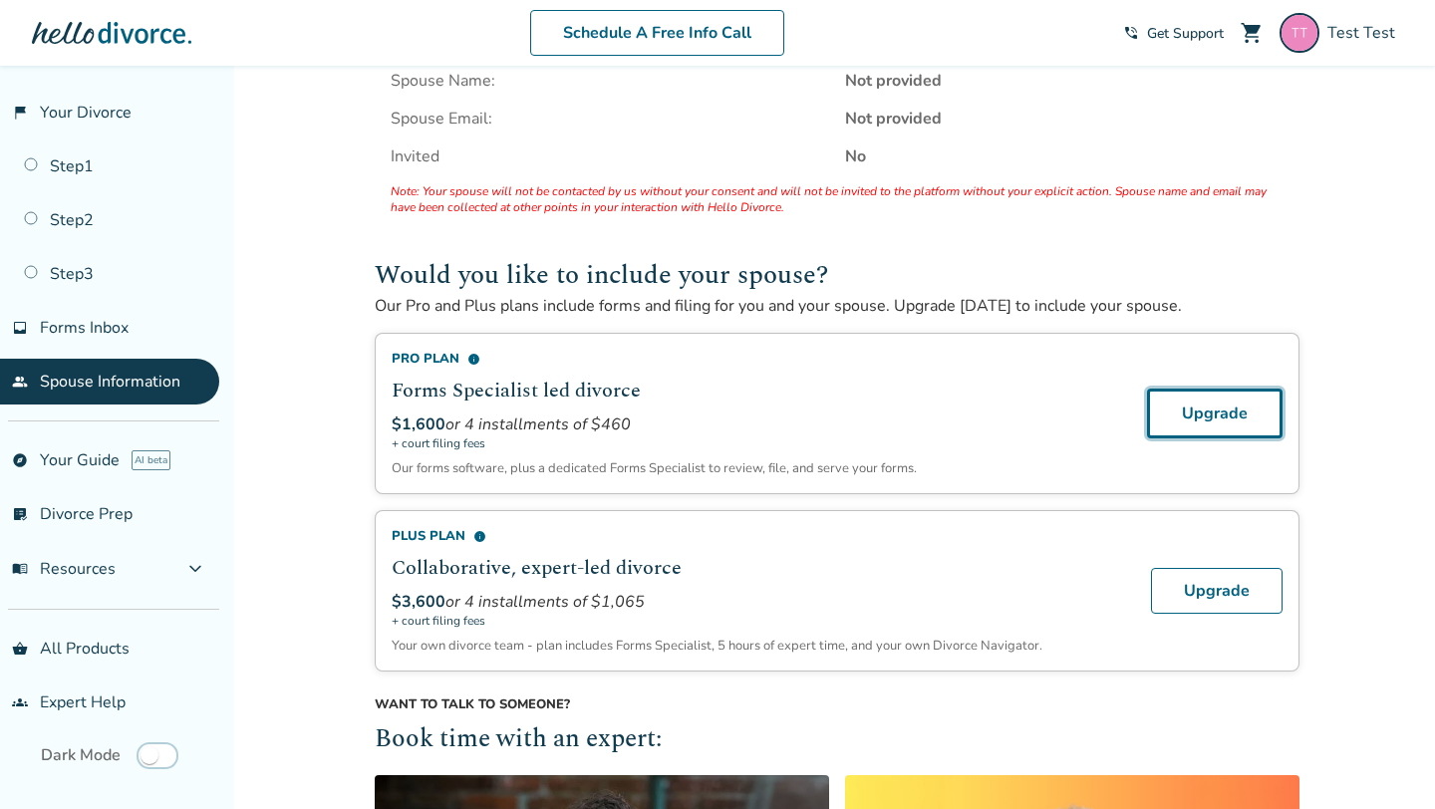
click at [1189, 398] on link "Upgrade" at bounding box center [1215, 414] width 136 height 50
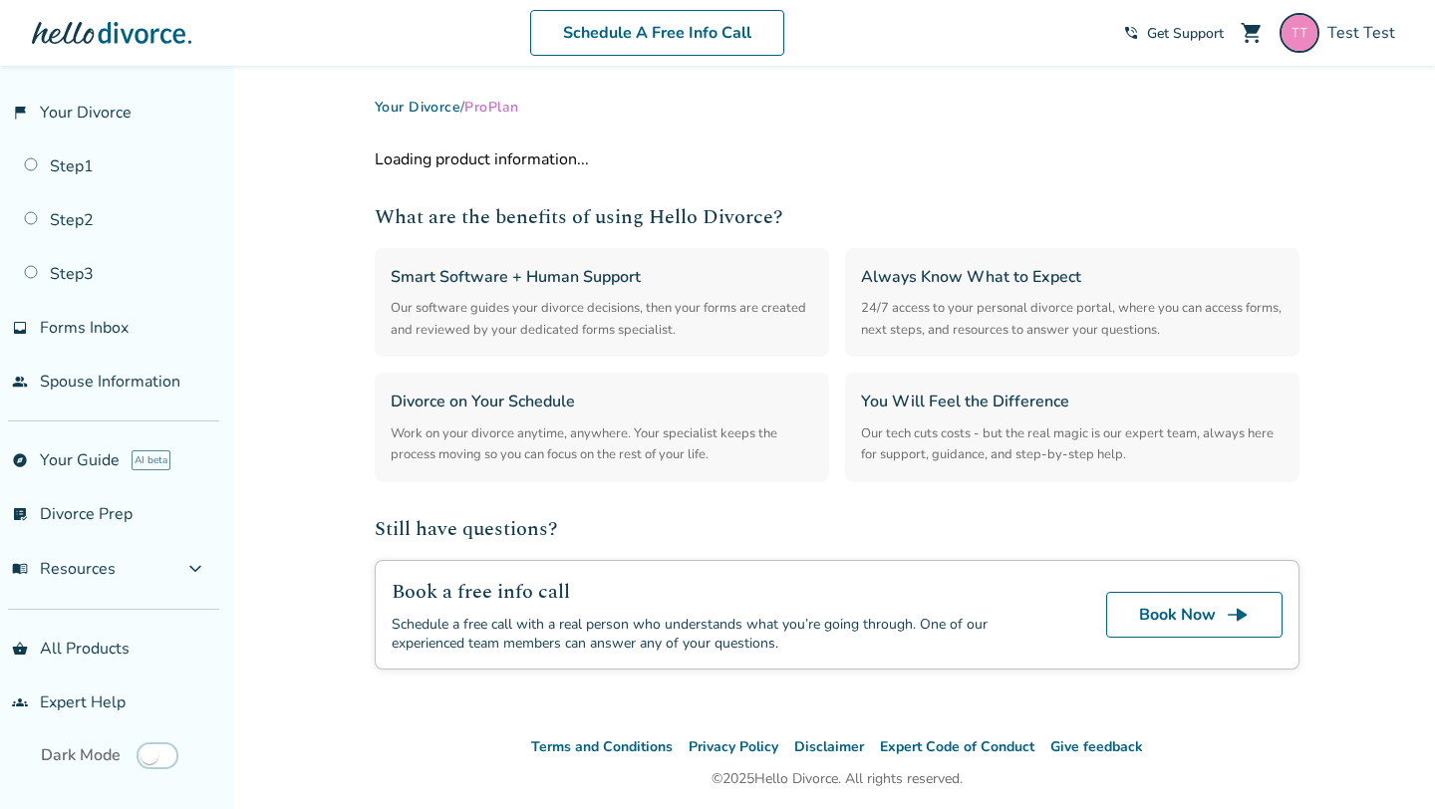
select select "**"
